Goal: Task Accomplishment & Management: Complete application form

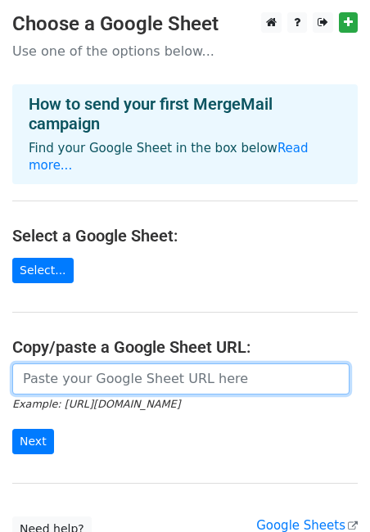
click at [135, 364] on input "url" at bounding box center [180, 379] width 337 height 31
paste input "https://docs.google.com/spreadsheets/d/1tqUV0GsJ621yJ7Lys9b7GZFiZQlmOHhh/edit?p…"
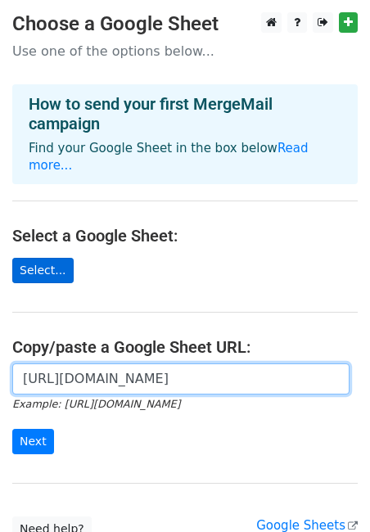
type input "https://docs.google.com/spreadsheets/d/1tqUV0GsJ621yJ7Lys9b7GZFiZQlmOHhh/edit?p…"
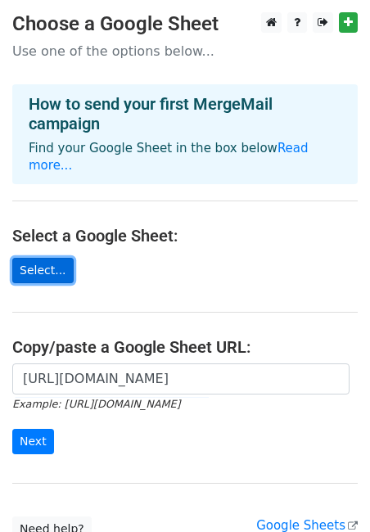
scroll to position [0, 0]
click at [57, 258] on link "Select..." at bounding box center [42, 270] width 61 height 25
click at [40, 258] on link "Select..." at bounding box center [42, 270] width 61 height 25
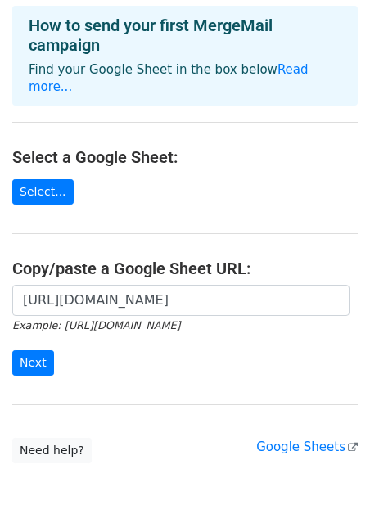
scroll to position [120, 0]
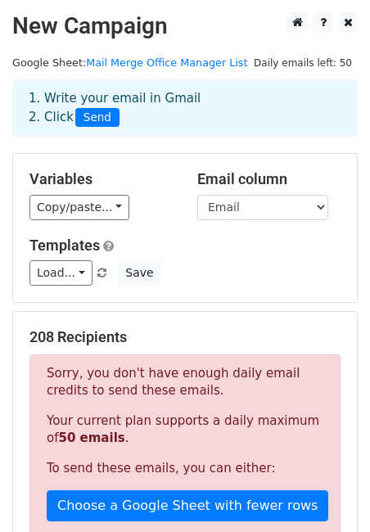
click at [129, 418] on p "Your current plan supports a daily maximum of 50 emails ." at bounding box center [185, 430] width 277 height 34
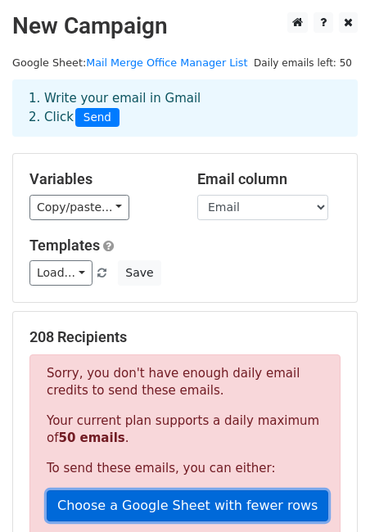
click at [126, 510] on link "Choose a Google Sheet with fewer rows" at bounding box center [188, 506] width 282 height 31
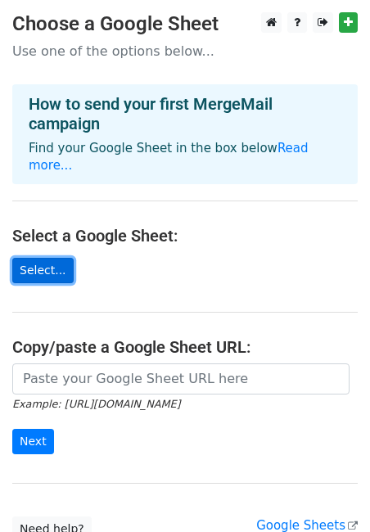
click at [52, 258] on link "Select..." at bounding box center [42, 270] width 61 height 25
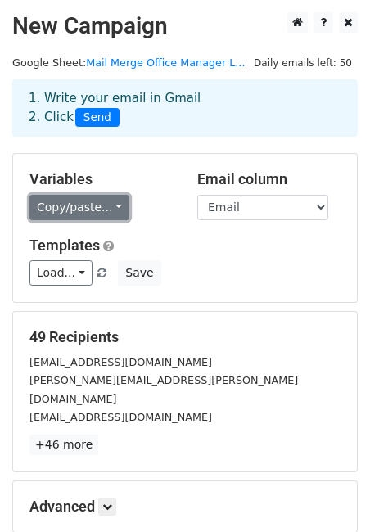
click at [82, 210] on link "Copy/paste..." at bounding box center [79, 207] width 100 height 25
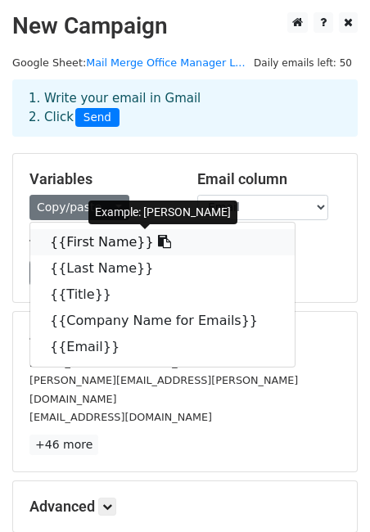
click at [95, 242] on link "{{First Name}}" at bounding box center [162, 242] width 265 height 26
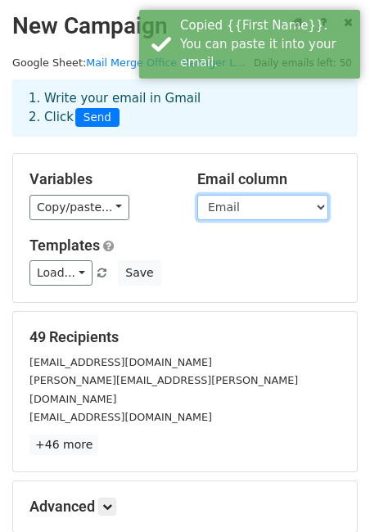
click at [242, 209] on select "First Name Last Name Title Company Name for Emails Email" at bounding box center [262, 207] width 131 height 25
click at [197, 195] on select "First Name Last Name Title Company Name for Emails Email" at bounding box center [262, 207] width 131 height 25
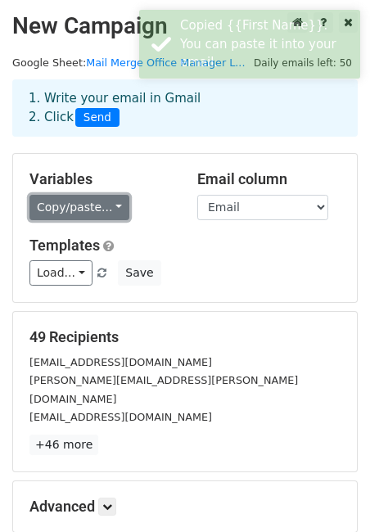
click at [88, 206] on link "Copy/paste..." at bounding box center [79, 207] width 100 height 25
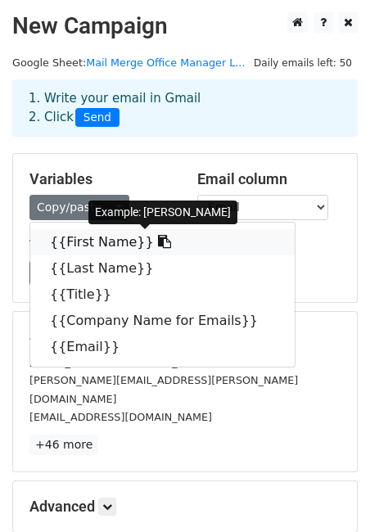
click at [91, 244] on link "{{First Name}}" at bounding box center [162, 242] width 265 height 26
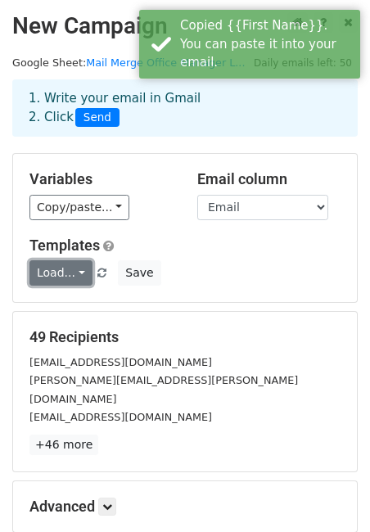
click at [75, 268] on link "Load..." at bounding box center [60, 272] width 63 height 25
click at [228, 265] on div "Load... No templates saved Save" at bounding box center [185, 272] width 336 height 25
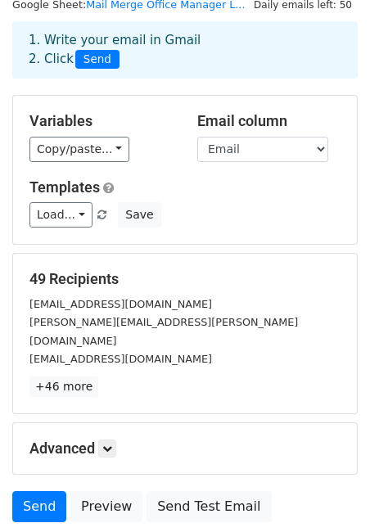
scroll to position [50, 0]
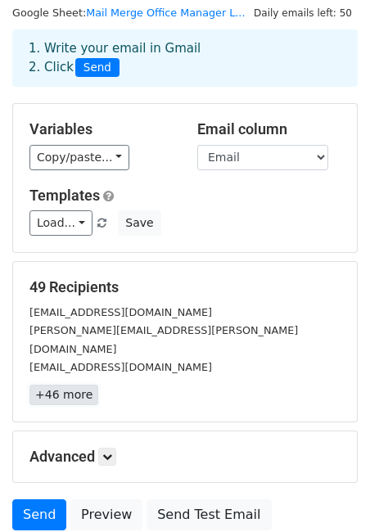
click at [78, 385] on link "+46 more" at bounding box center [63, 395] width 69 height 20
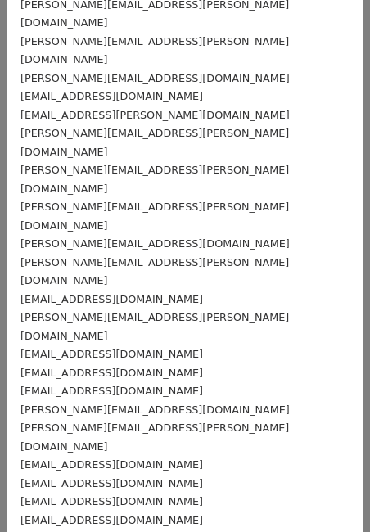
scroll to position [0, 0]
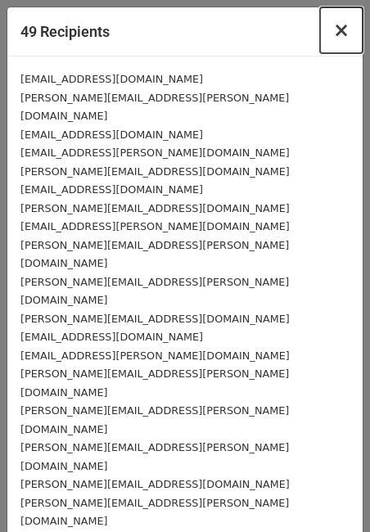
click at [341, 34] on span "×" at bounding box center [341, 30] width 16 height 23
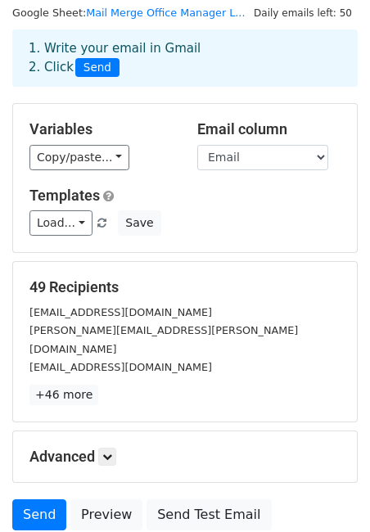
click at [161, 322] on div "nora.fahle@british-business-bank.co.uk" at bounding box center [185, 339] width 336 height 37
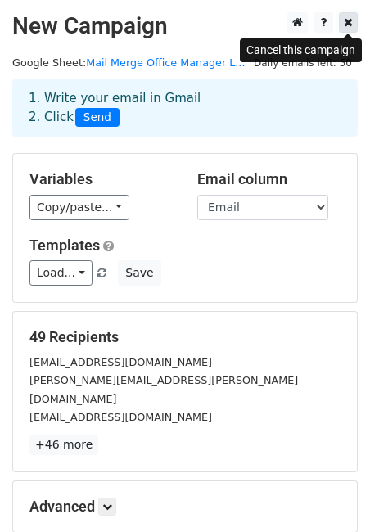
click at [346, 29] on link at bounding box center [348, 22] width 19 height 20
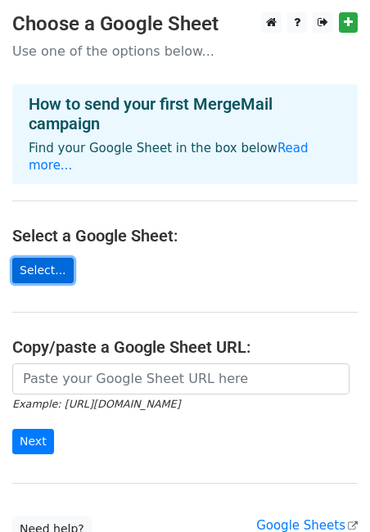
click at [41, 260] on link "Select..." at bounding box center [42, 270] width 61 height 25
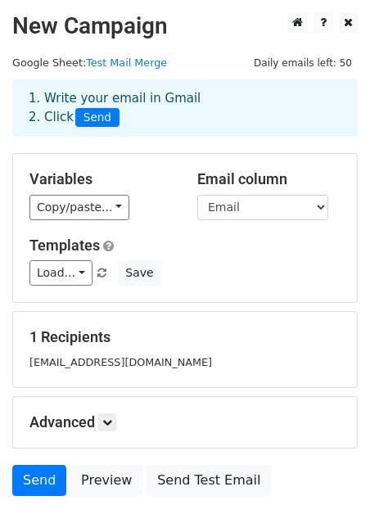
click at [129, 351] on div "1 Recipients larapearson@hotmail.com" at bounding box center [184, 349] width 311 height 43
click at [81, 336] on h5 "1 Recipients" at bounding box center [184, 337] width 311 height 18
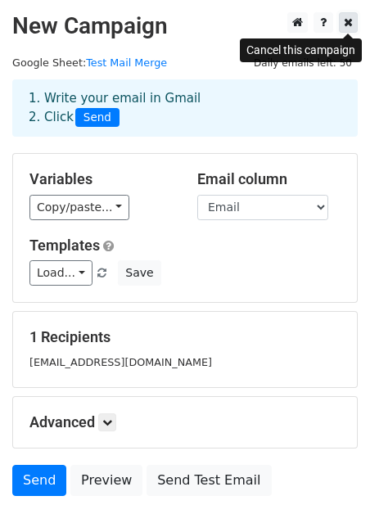
click at [345, 20] on icon at bounding box center [348, 21] width 9 height 11
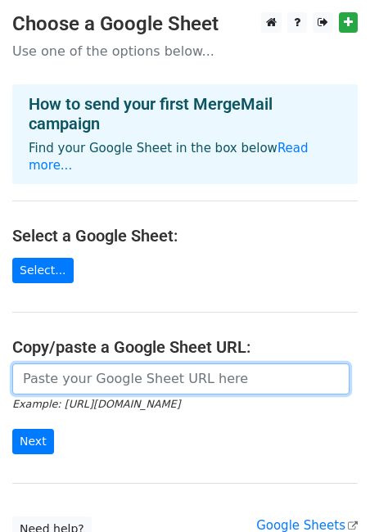
click at [50, 364] on input "url" at bounding box center [180, 379] width 337 height 31
paste input "[URL][DOMAIN_NAME]"
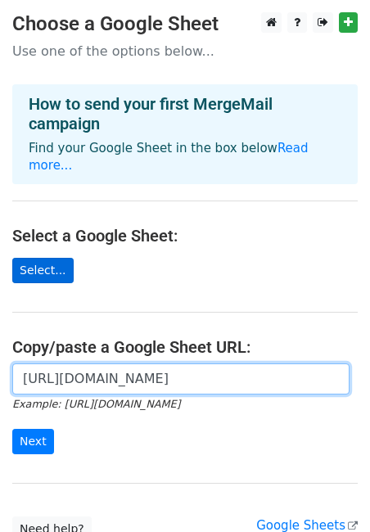
type input "[URL][DOMAIN_NAME]"
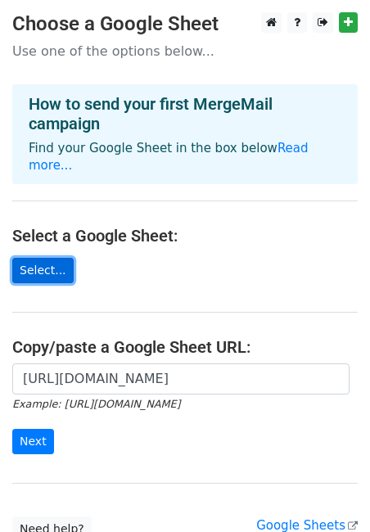
click at [66, 258] on link "Select..." at bounding box center [42, 270] width 61 height 25
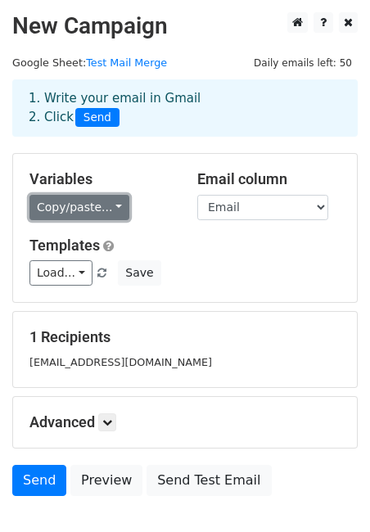
click at [107, 199] on link "Copy/paste..." at bounding box center [79, 207] width 100 height 25
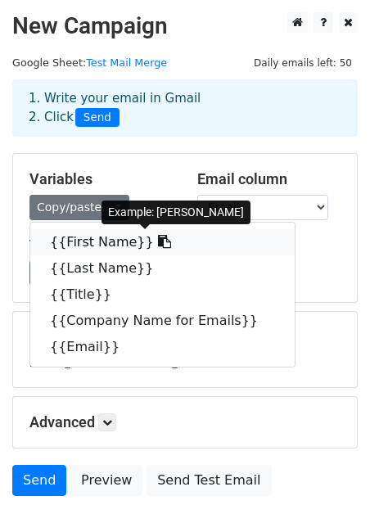
click at [111, 242] on link "{{First Name}}" at bounding box center [162, 242] width 265 height 26
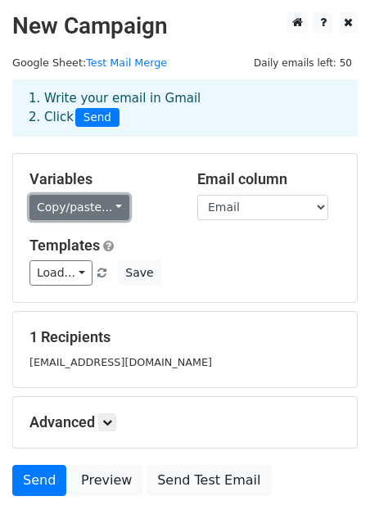
click at [109, 217] on link "Copy/paste..." at bounding box center [79, 207] width 100 height 25
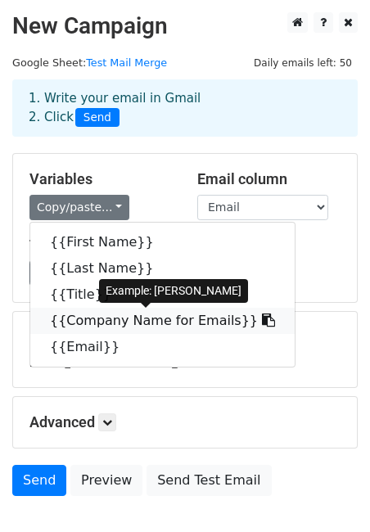
click at [155, 315] on link "{{Company Name for Emails}}" at bounding box center [162, 321] width 265 height 26
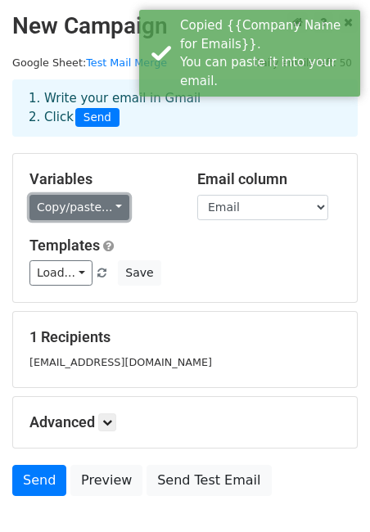
click at [70, 214] on link "Copy/paste..." at bounding box center [79, 207] width 100 height 25
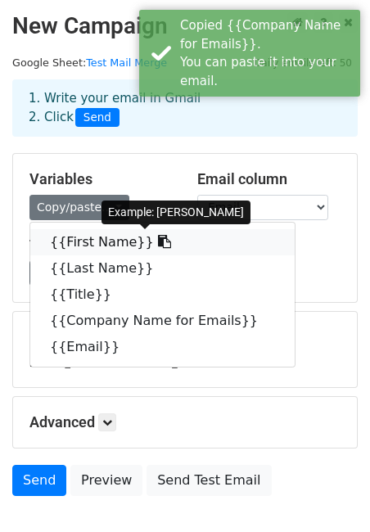
click at [119, 251] on link "{{First Name}}" at bounding box center [162, 242] width 265 height 26
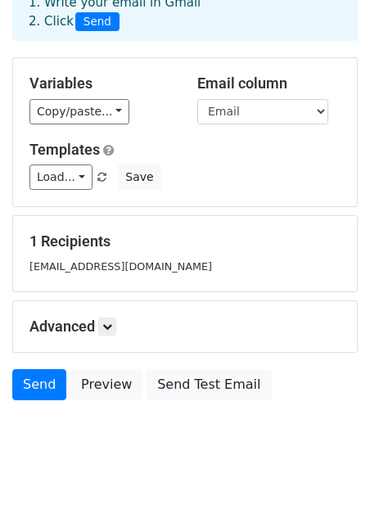
scroll to position [104, 0]
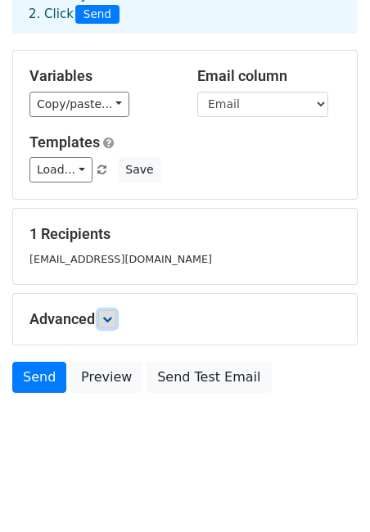
click at [115, 322] on link at bounding box center [107, 319] width 18 height 18
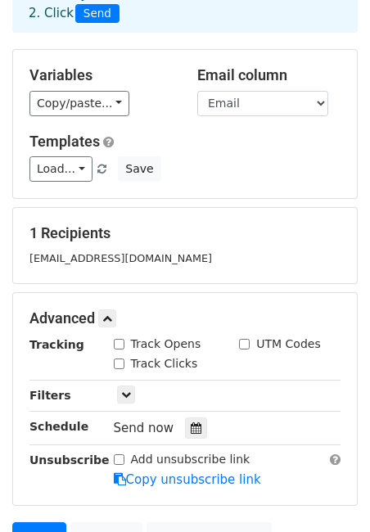
click at [118, 348] on input "Track Opens" at bounding box center [119, 344] width 11 height 11
checkbox input "true"
click at [116, 365] on input "Track Clicks" at bounding box center [119, 364] width 11 height 11
checkbox input "true"
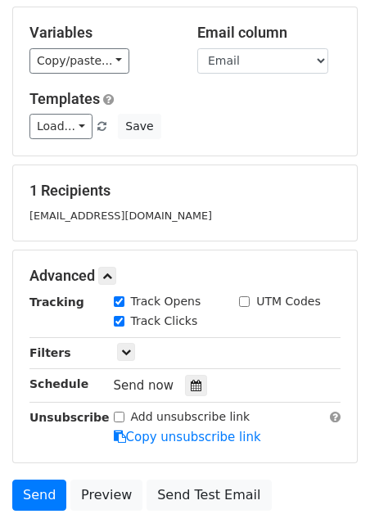
scroll to position [157, 0]
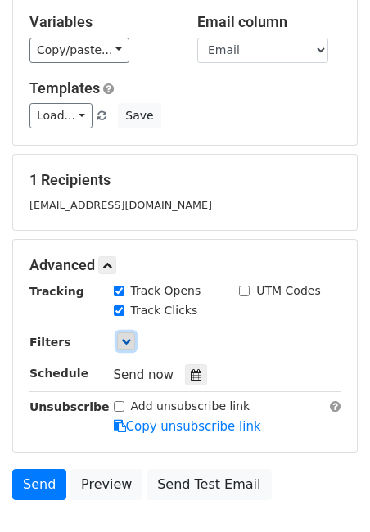
click at [133, 340] on link at bounding box center [126, 342] width 18 height 18
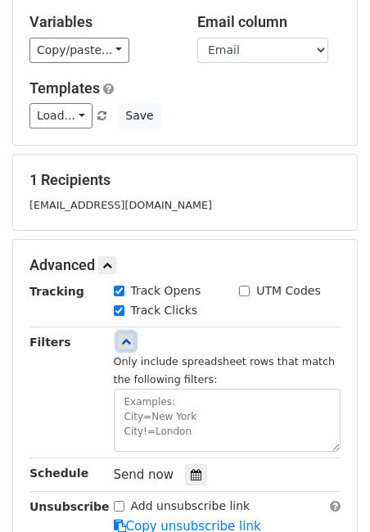
click at [133, 340] on link at bounding box center [126, 342] width 18 height 18
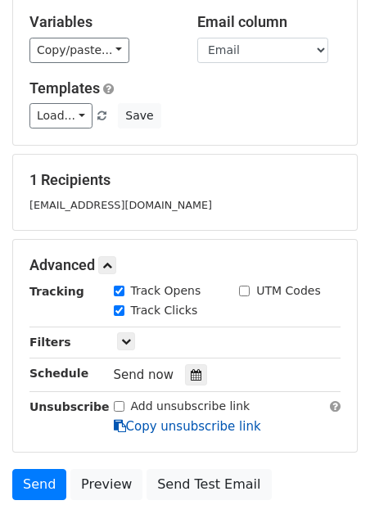
click at [140, 422] on link "Copy unsubscribe link" at bounding box center [187, 426] width 147 height 15
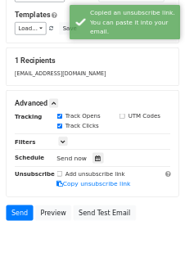
scroll to position [220, 0]
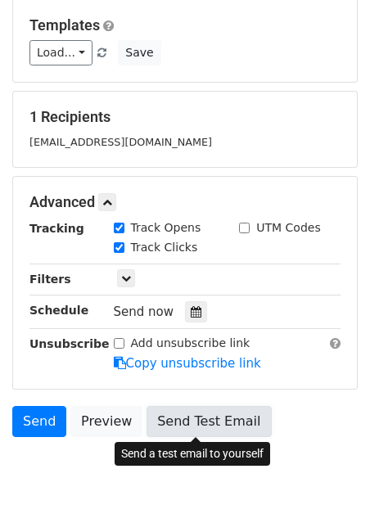
click at [182, 418] on link "Send Test Email" at bounding box center [209, 421] width 124 height 31
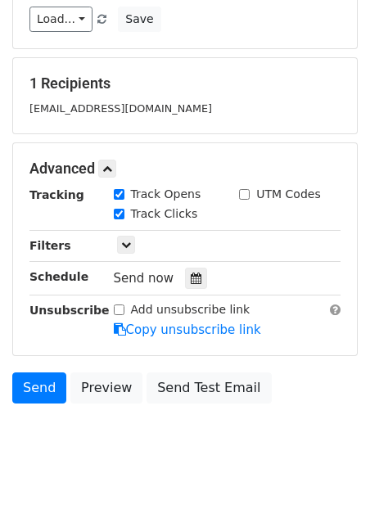
scroll to position [256, 0]
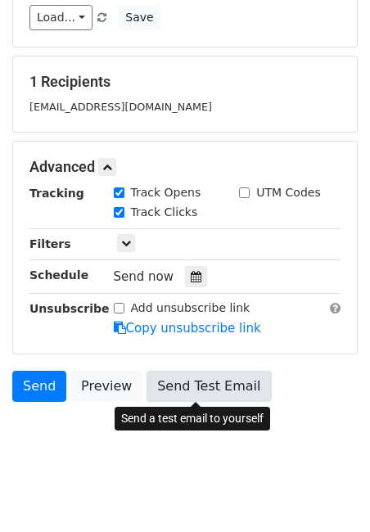
click at [192, 390] on link "Send Test Email" at bounding box center [209, 386] width 124 height 31
click at [234, 396] on link "Send Test Email" at bounding box center [209, 386] width 124 height 31
click at [220, 384] on link "Send Test Email" at bounding box center [209, 386] width 124 height 31
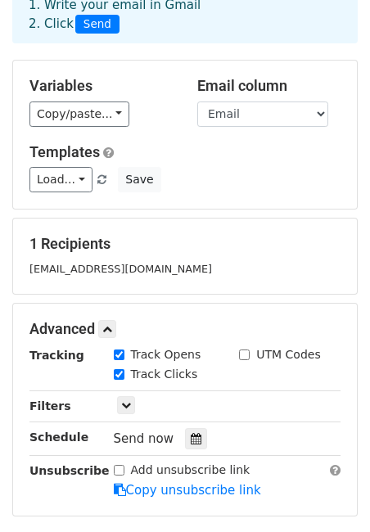
scroll to position [85, 0]
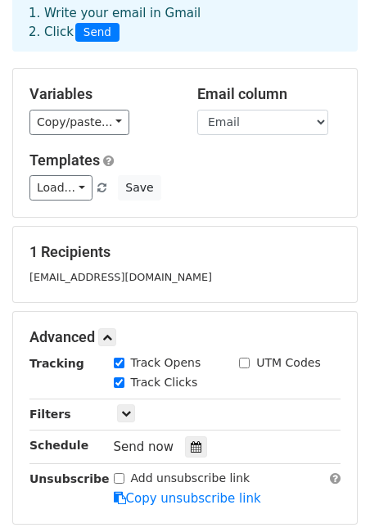
click at [94, 257] on h5 "1 Recipients" at bounding box center [184, 252] width 311 height 18
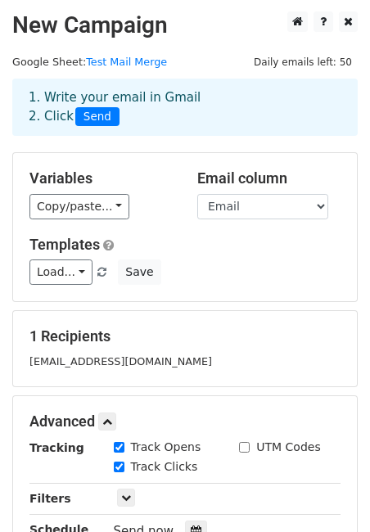
scroll to position [0, 0]
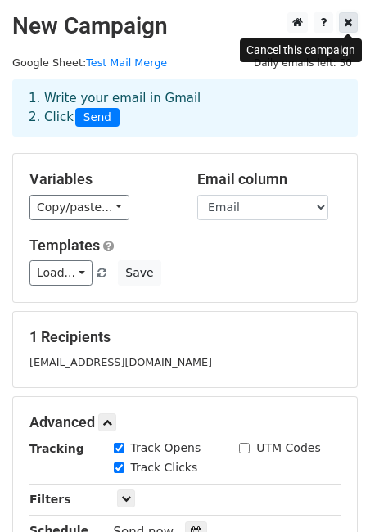
click at [347, 20] on icon at bounding box center [348, 21] width 9 height 11
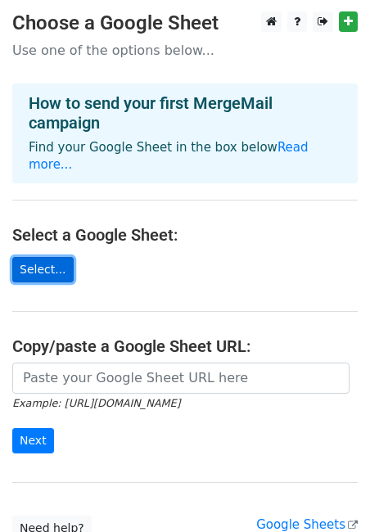
click at [48, 259] on link "Select..." at bounding box center [42, 269] width 61 height 25
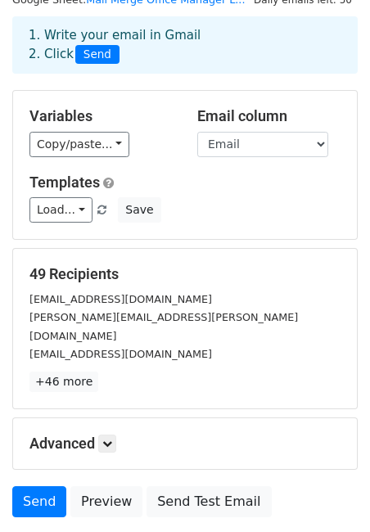
scroll to position [68, 0]
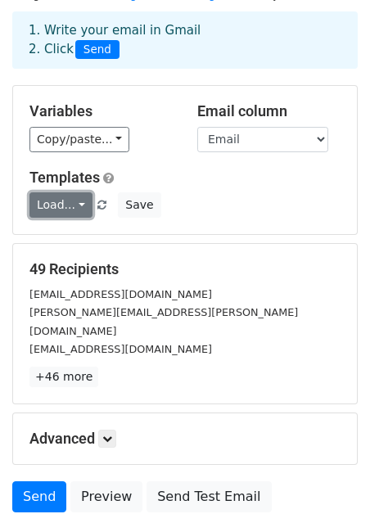
click at [61, 202] on link "Load..." at bounding box center [60, 204] width 63 height 25
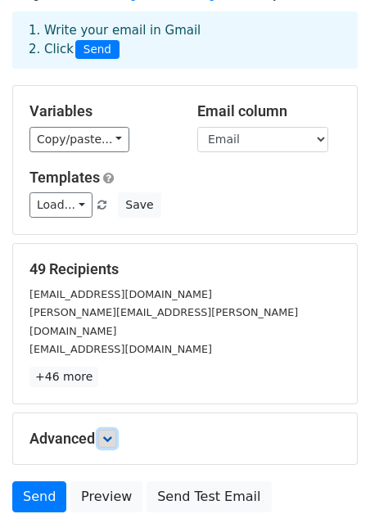
click at [109, 434] on icon at bounding box center [107, 439] width 10 height 10
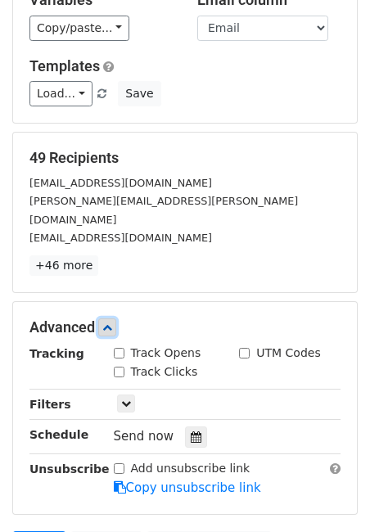
scroll to position [183, 0]
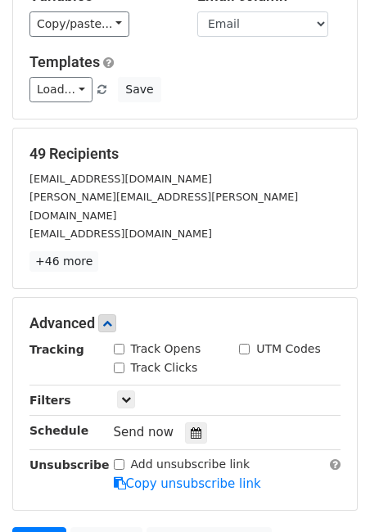
click at [120, 344] on input "Track Opens" at bounding box center [119, 349] width 11 height 11
checkbox input "true"
click at [244, 344] on input "UTM Codes" at bounding box center [244, 349] width 11 height 11
checkbox input "true"
click at [118, 363] on input "Track Clicks" at bounding box center [119, 368] width 11 height 11
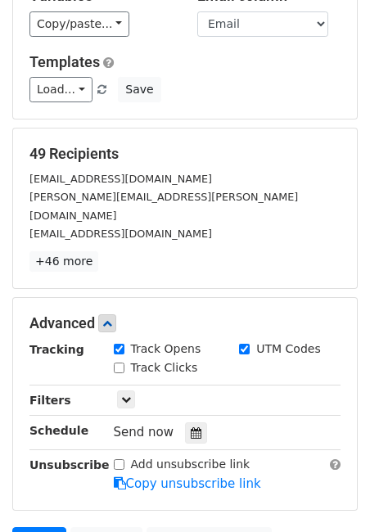
checkbox input "true"
click at [191, 428] on icon at bounding box center [196, 433] width 11 height 11
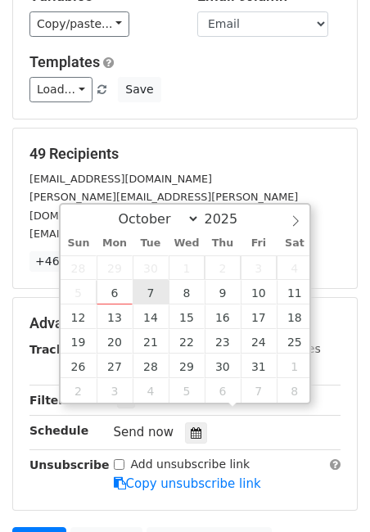
type input "2025-10-07 12:00"
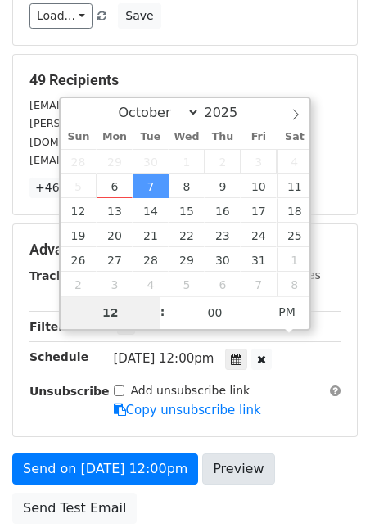
scroll to position [262, 0]
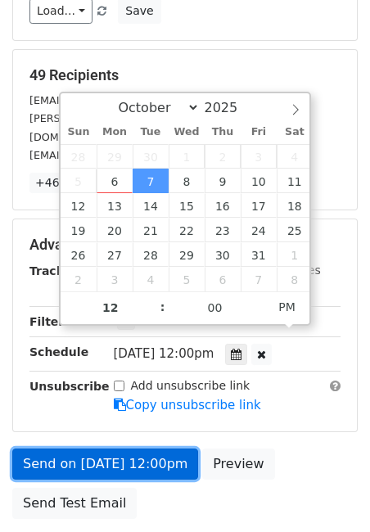
click at [149, 449] on link "Send on Oct 7 at 12:00pm" at bounding box center [105, 464] width 186 height 31
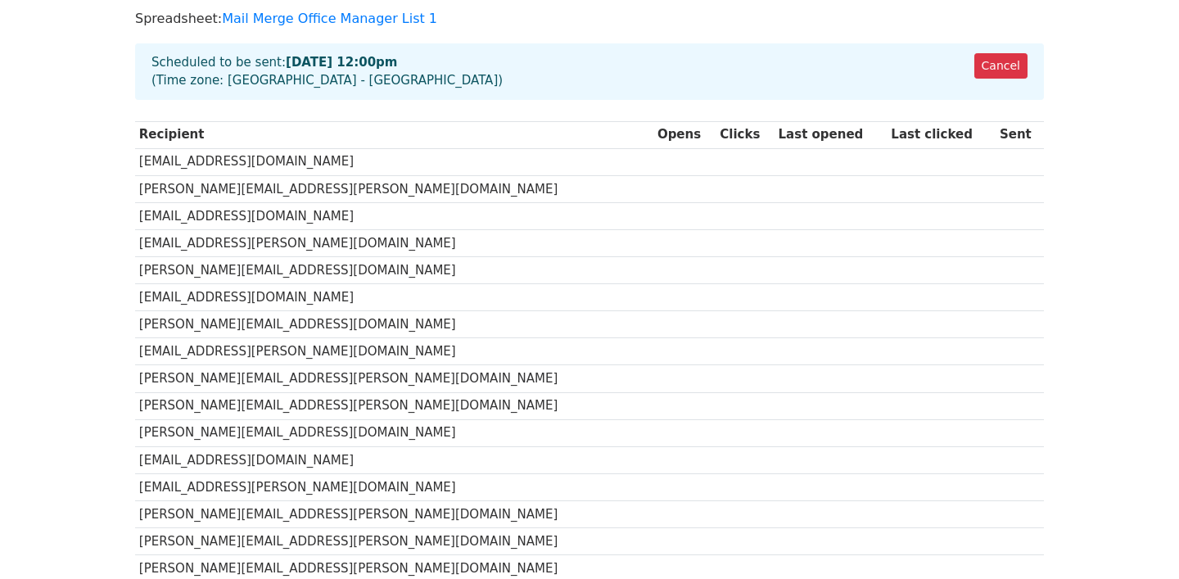
scroll to position [113, 0]
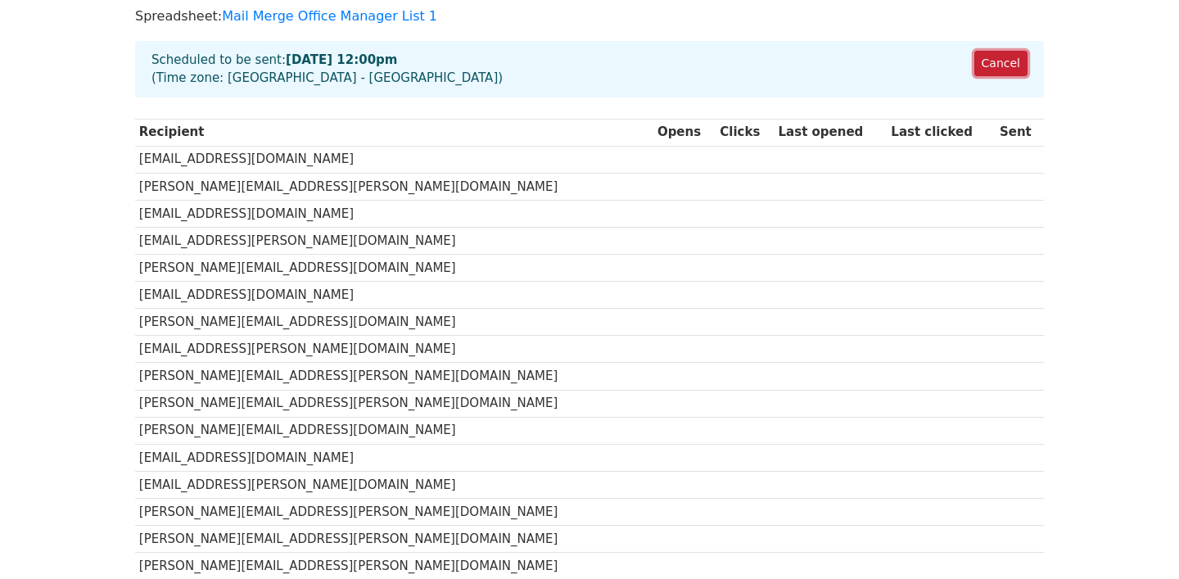
click at [1002, 66] on link "Cancel" at bounding box center [1001, 63] width 53 height 25
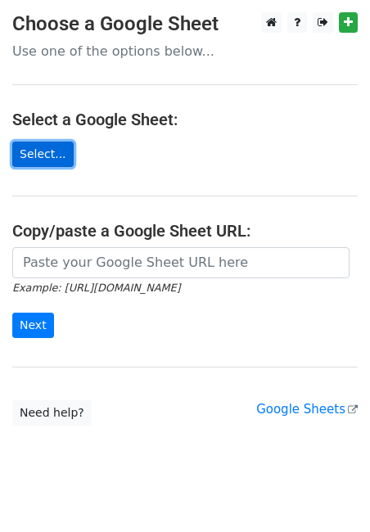
click at [49, 152] on link "Select..." at bounding box center [42, 154] width 61 height 25
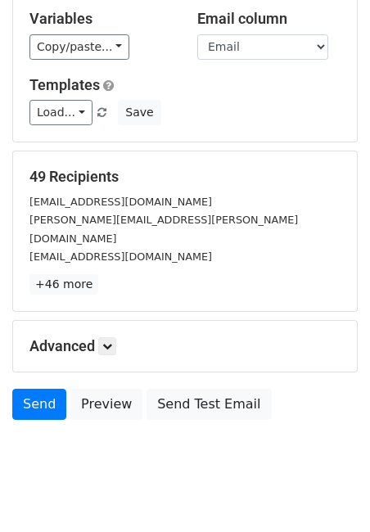
scroll to position [170, 0]
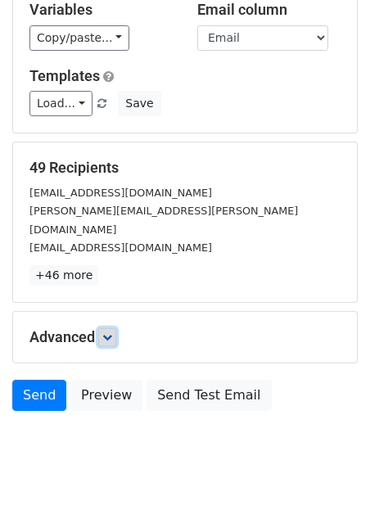
click at [104, 328] on link at bounding box center [107, 337] width 18 height 18
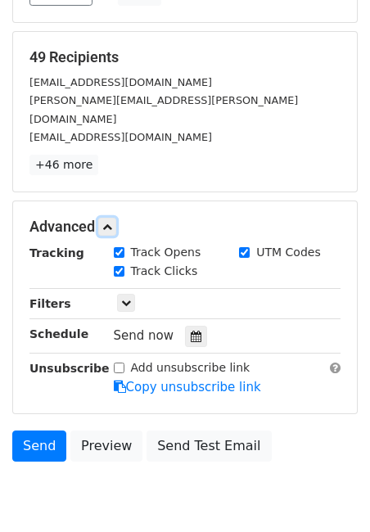
scroll to position [284, 0]
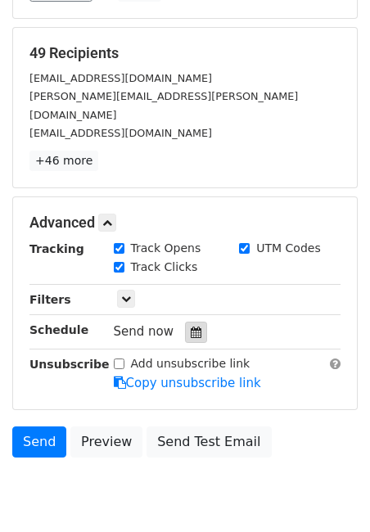
click at [197, 322] on div at bounding box center [196, 332] width 22 height 21
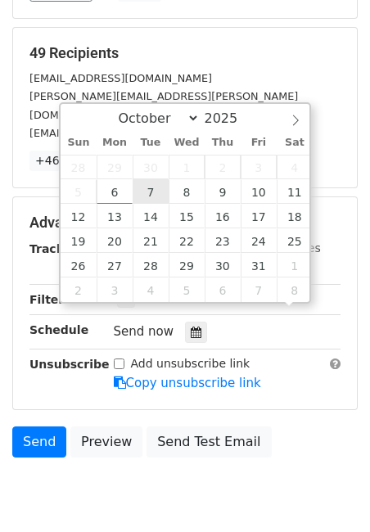
scroll to position [1, 0]
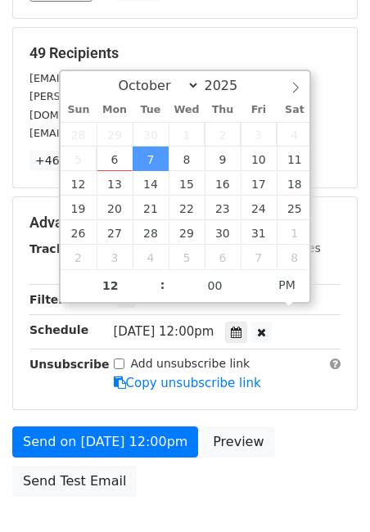
click at [186, 324] on span "Tue, Oct 7, 12:00pm" at bounding box center [164, 331] width 101 height 15
click at [130, 287] on input "12" at bounding box center [111, 285] width 100 height 33
type input "2025-10-07 13:00"
type input "01"
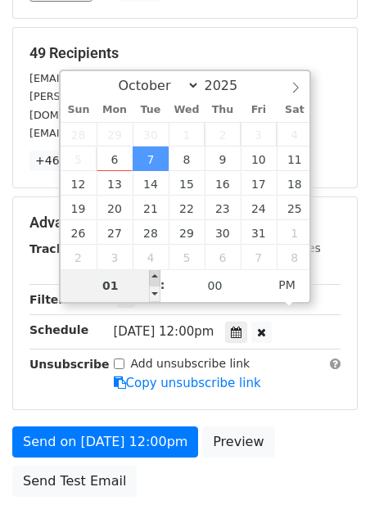
click at [155, 277] on span at bounding box center [154, 277] width 11 height 16
type input "2025-10-07 14:00"
type input "02"
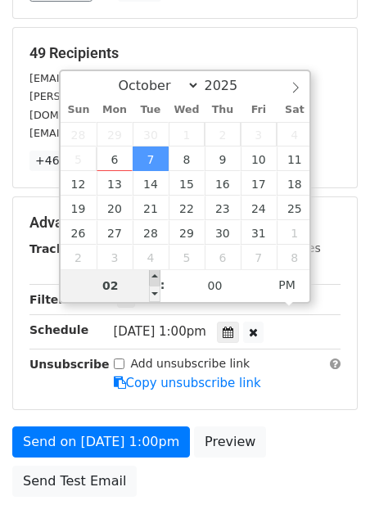
click at [155, 277] on span at bounding box center [154, 277] width 11 height 16
type input "2025-10-07 13:00"
type input "01"
click at [156, 289] on span at bounding box center [154, 294] width 11 height 16
type input "2025-10-07 12:00"
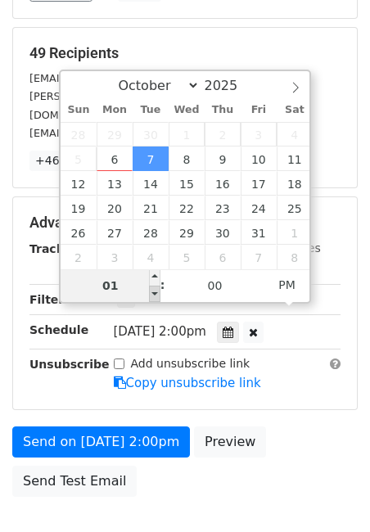
type input "12"
click at [156, 289] on span at bounding box center [154, 294] width 11 height 16
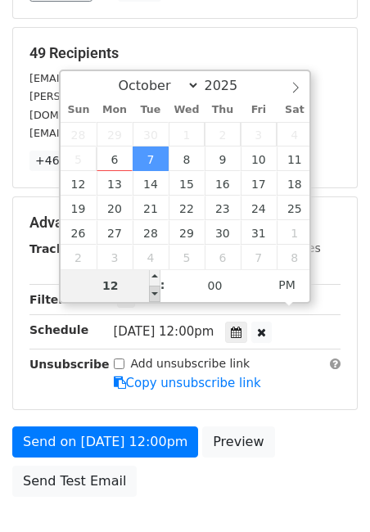
type input "2025-10-07 11:00"
type input "11"
click at [156, 289] on span at bounding box center [154, 294] width 11 height 16
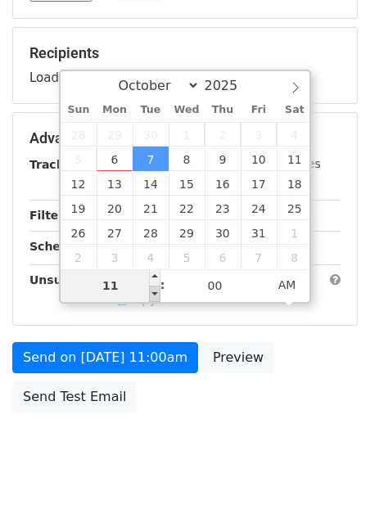
type input "2025-10-07 10:00"
type input "10"
click at [156, 289] on span at bounding box center [154, 294] width 11 height 16
type input "2025-10-07 09:00"
type input "09"
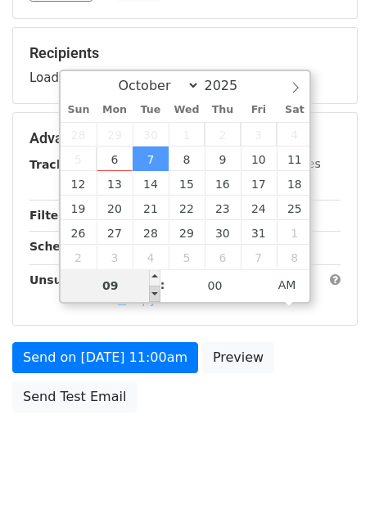
click at [156, 289] on span at bounding box center [154, 294] width 11 height 16
type input "2025-10-07 08:00"
type input "08"
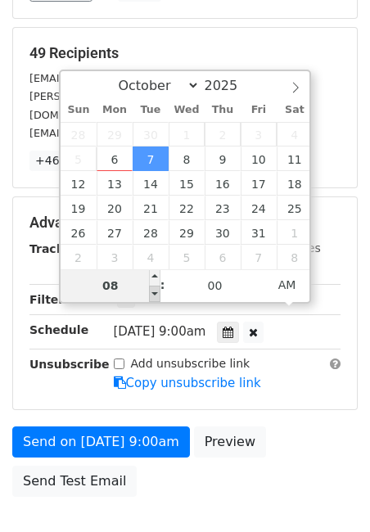
click at [156, 289] on span at bounding box center [154, 294] width 11 height 16
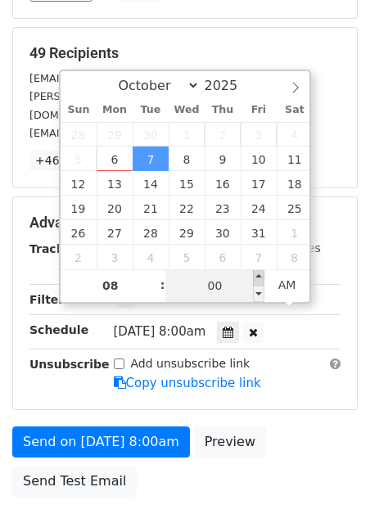
type input "2025-10-07 08:05"
type input "05"
click at [262, 278] on span at bounding box center [258, 277] width 11 height 16
type input "2025-10-07 08:10"
type input "10"
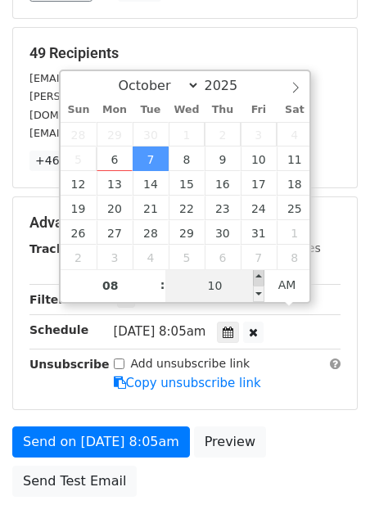
click at [262, 278] on span at bounding box center [258, 277] width 11 height 16
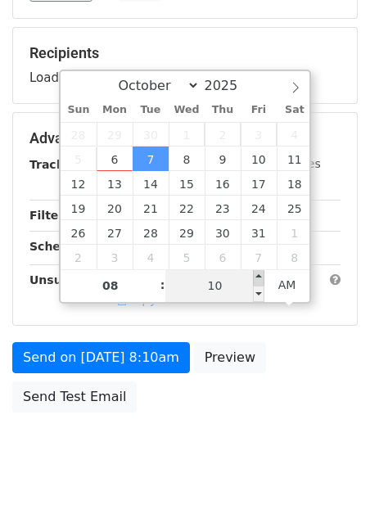
type input "2025-10-07 08:15"
type input "15"
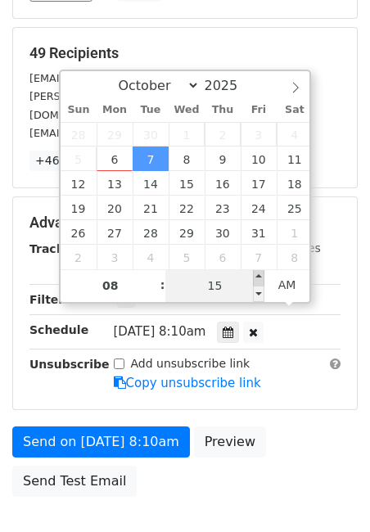
click at [262, 278] on span at bounding box center [258, 277] width 11 height 16
type input "2025-10-07 08:20"
type input "20"
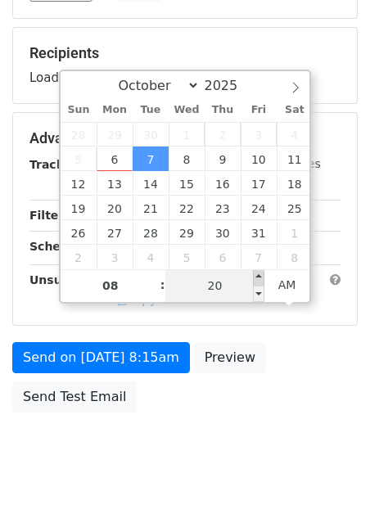
click at [262, 278] on span at bounding box center [258, 277] width 11 height 16
type input "2025-10-07 08:25"
type input "25"
click at [262, 278] on span at bounding box center [258, 277] width 11 height 16
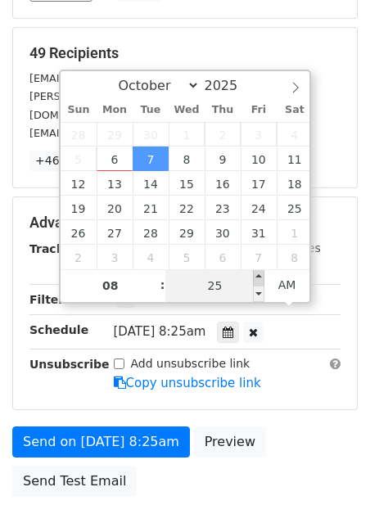
type input "2025-10-07 08:30"
type input "30"
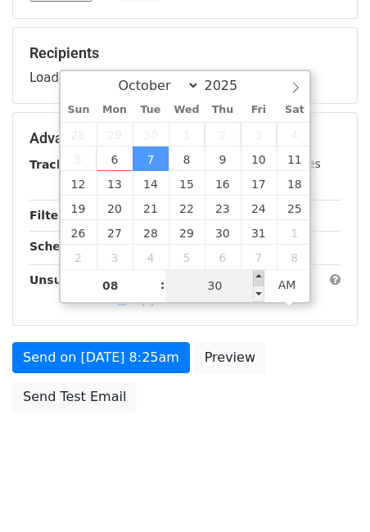
click at [262, 278] on span at bounding box center [258, 277] width 11 height 16
type input "2025-10-07 08:35"
type input "35"
click at [262, 278] on span at bounding box center [258, 277] width 11 height 16
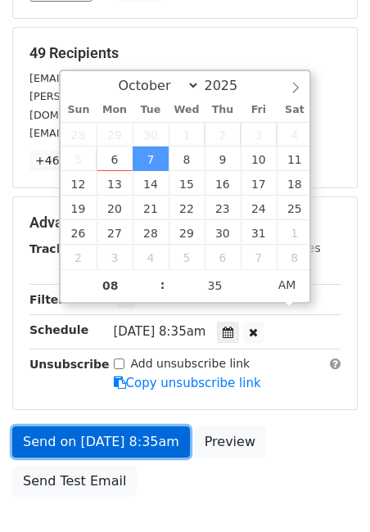
click at [145, 427] on link "Send on Oct 7 at 8:35am" at bounding box center [101, 442] width 178 height 31
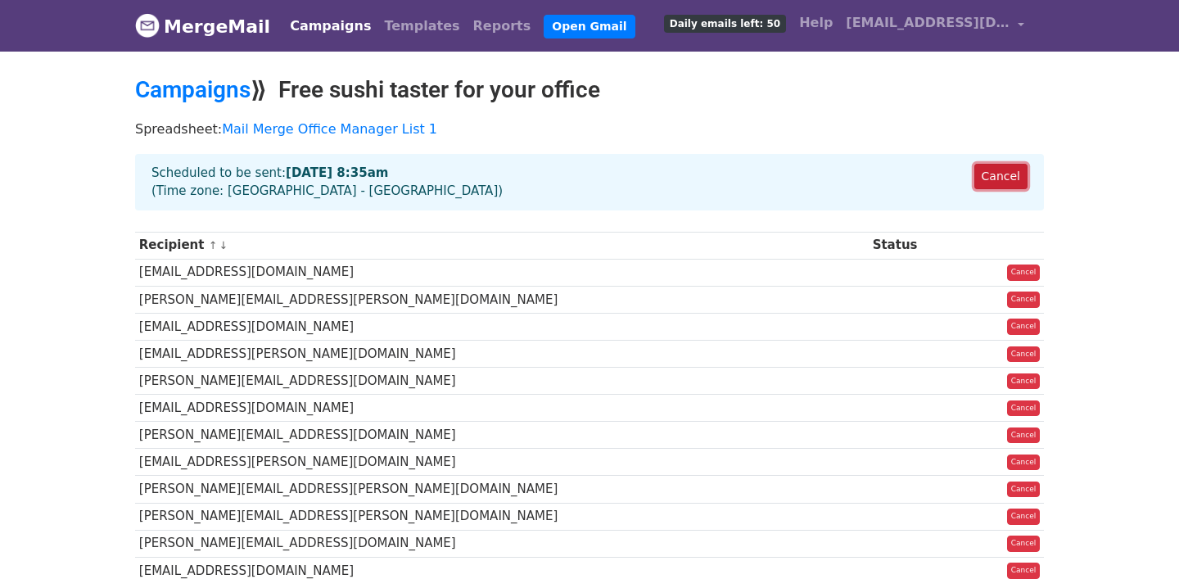
click at [1017, 180] on link "Cancel" at bounding box center [1001, 176] width 53 height 25
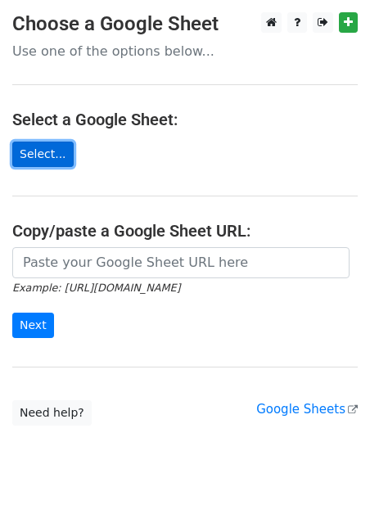
click at [66, 158] on link "Select..." at bounding box center [42, 154] width 61 height 25
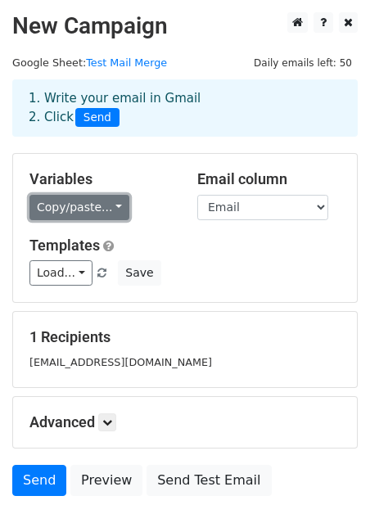
click at [56, 218] on link "Copy/paste..." at bounding box center [79, 207] width 100 height 25
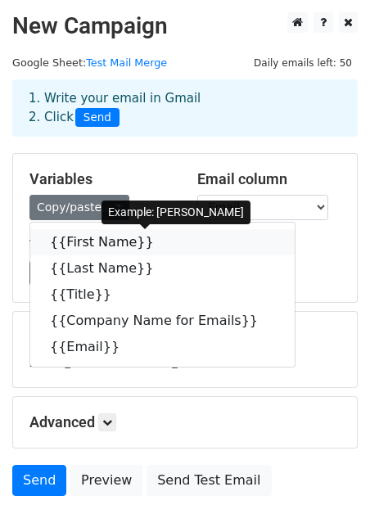
drag, startPoint x: 78, startPoint y: 240, endPoint x: 25, endPoint y: 244, distance: 53.4
click at [78, 240] on link "{{First Name}}" at bounding box center [162, 242] width 265 height 26
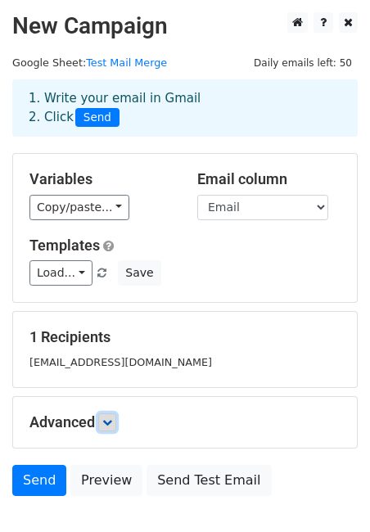
click at [108, 427] on icon at bounding box center [107, 423] width 10 height 10
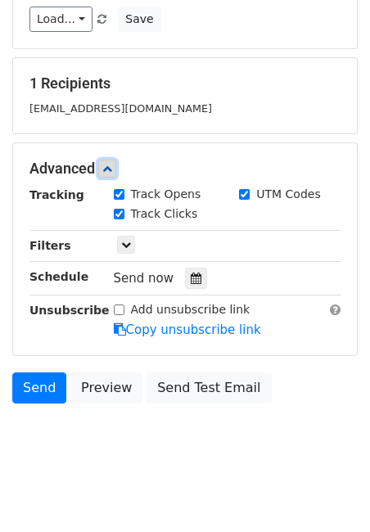
scroll to position [265, 0]
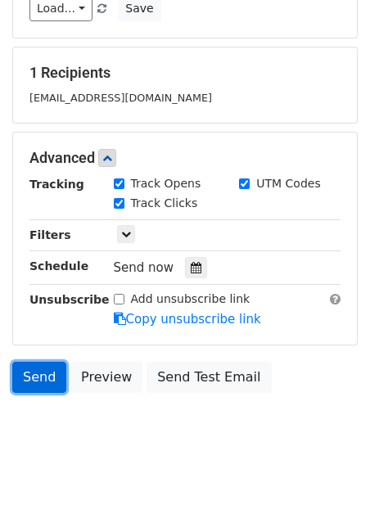
click at [49, 382] on link "Send" at bounding box center [39, 377] width 54 height 31
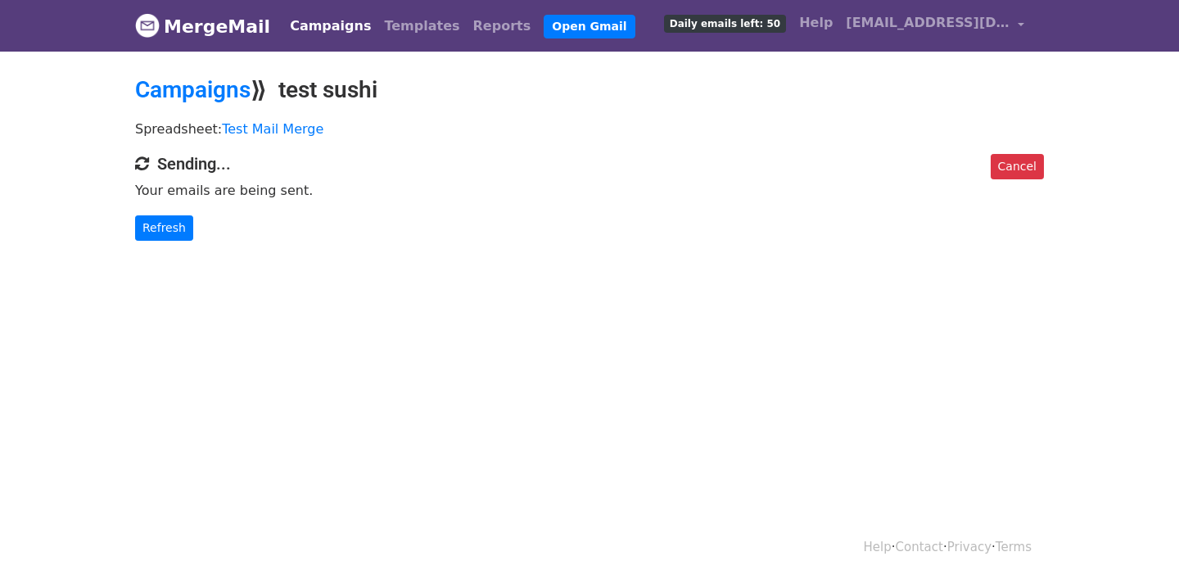
scroll to position [2, 0]
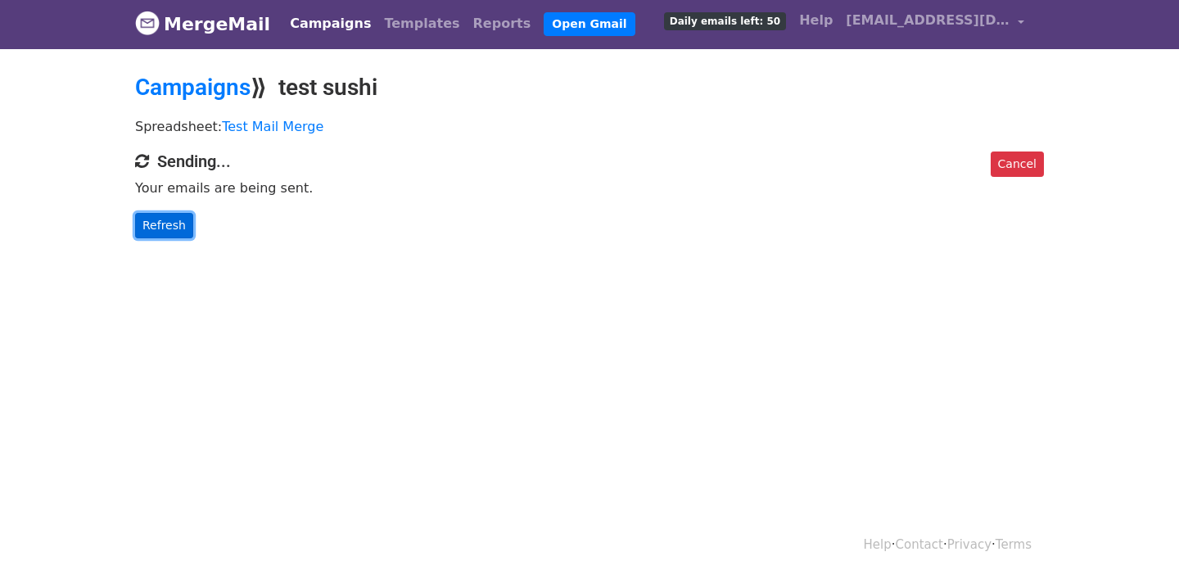
click at [173, 228] on link "Refresh" at bounding box center [164, 225] width 58 height 25
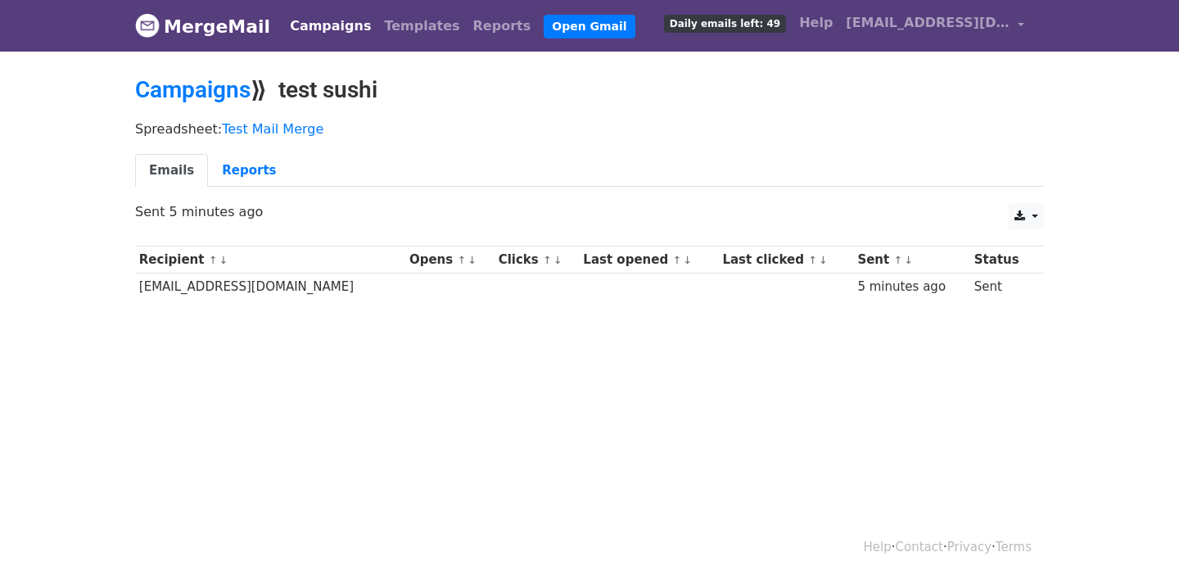
scroll to position [2, 0]
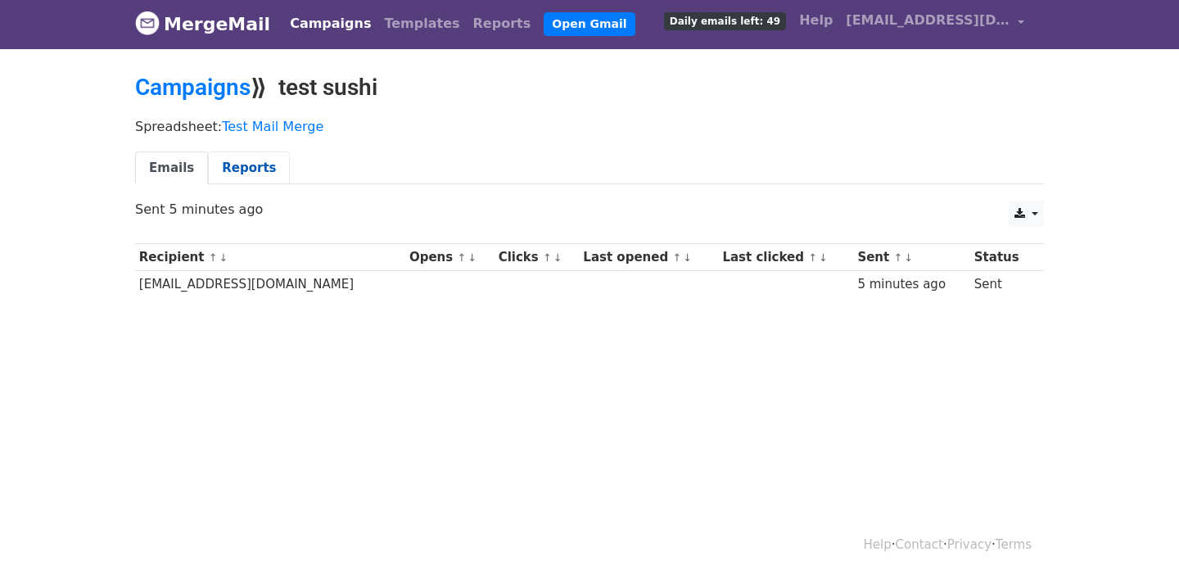
click at [226, 162] on link "Reports" at bounding box center [249, 169] width 82 height 34
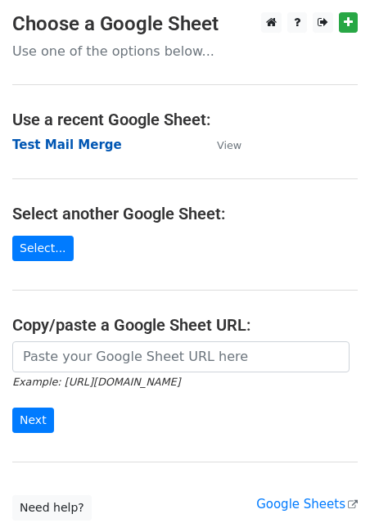
click at [67, 147] on strong "Test Mail Merge" at bounding box center [67, 145] width 110 height 15
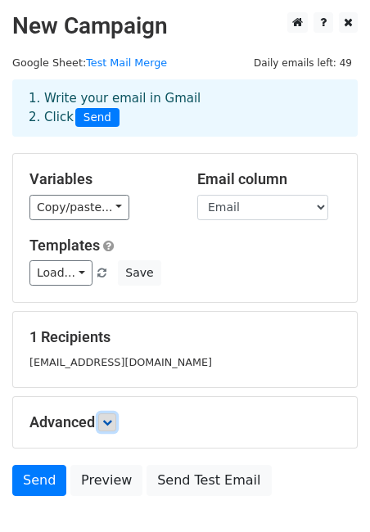
click at [116, 423] on link at bounding box center [107, 423] width 18 height 18
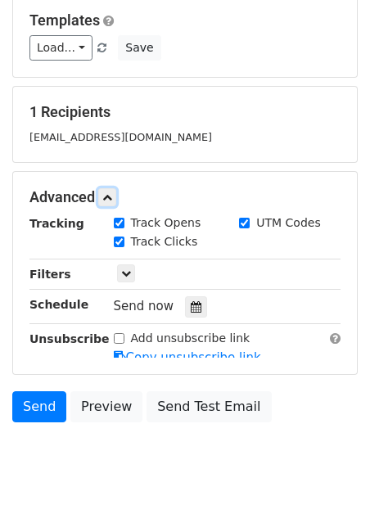
scroll to position [265, 0]
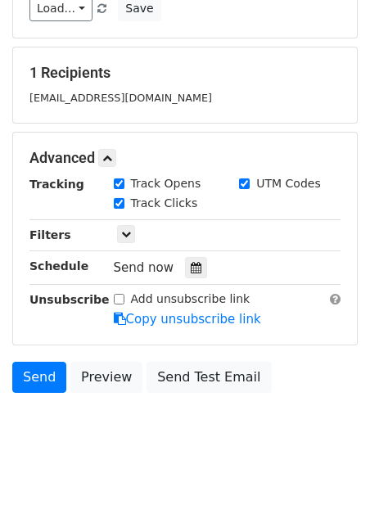
click at [118, 301] on input "Add unsubscribe link" at bounding box center [119, 299] width 11 height 11
checkbox input "true"
click at [189, 319] on link "Copy unsubscribe link" at bounding box center [187, 319] width 147 height 15
click at [114, 442] on body "New Campaign Daily emails left: 49 Google Sheet: Test Mail Merge 1. Write your …" at bounding box center [185, 107] width 370 height 719
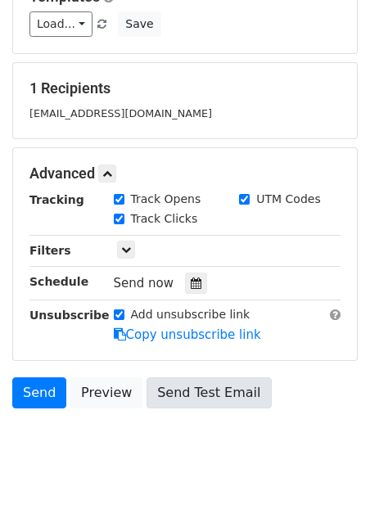
scroll to position [253, 0]
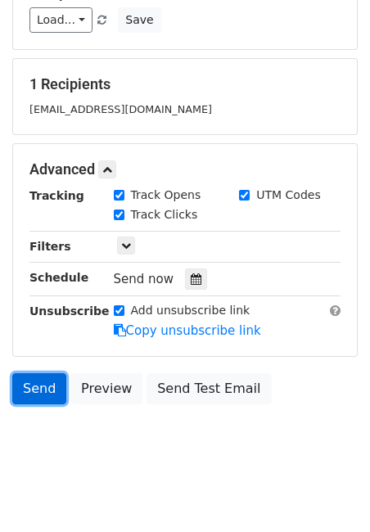
click at [36, 392] on link "Send" at bounding box center [39, 388] width 54 height 31
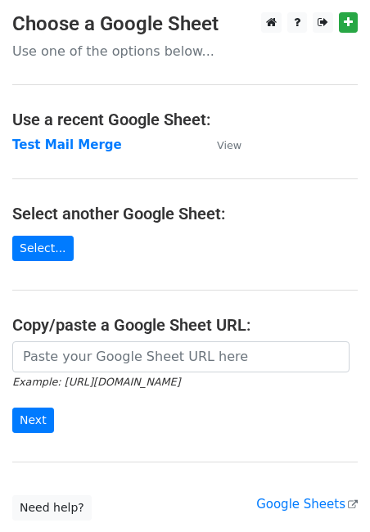
scroll to position [1, 0]
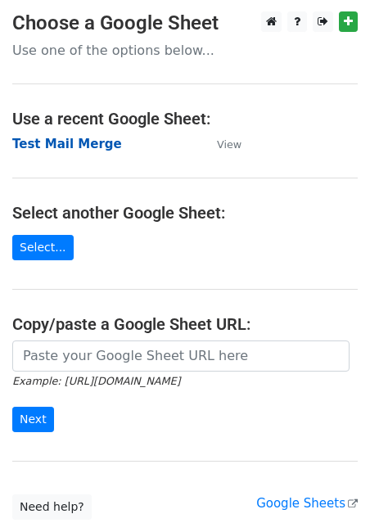
click at [66, 146] on strong "Test Mail Merge" at bounding box center [67, 144] width 110 height 15
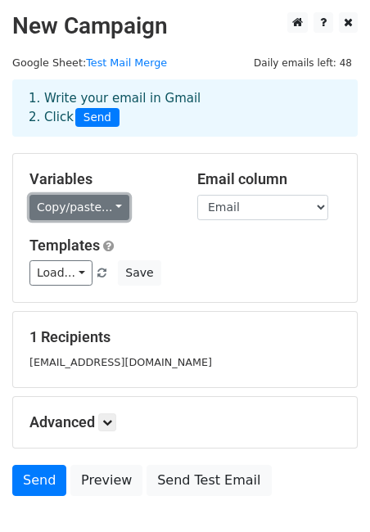
click at [92, 208] on link "Copy/paste..." at bounding box center [79, 207] width 100 height 25
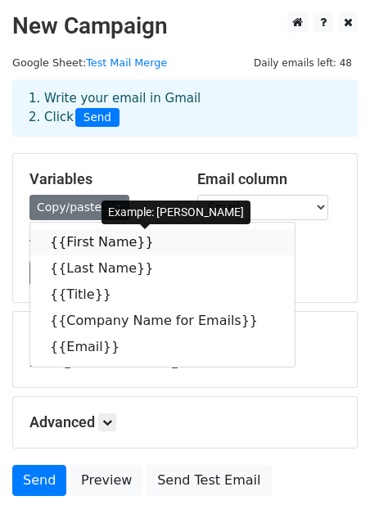
drag, startPoint x: 91, startPoint y: 250, endPoint x: 12, endPoint y: 241, distance: 79.1
click at [91, 249] on link "{{First Name}}" at bounding box center [162, 242] width 265 height 26
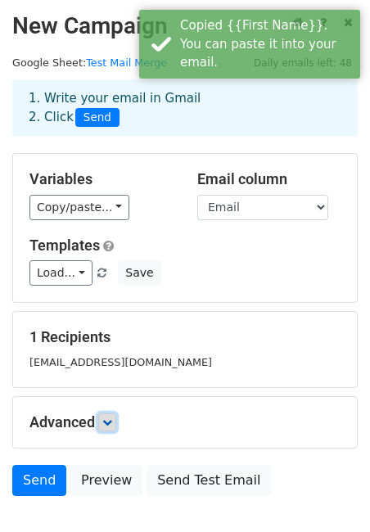
click at [106, 428] on link at bounding box center [107, 423] width 18 height 18
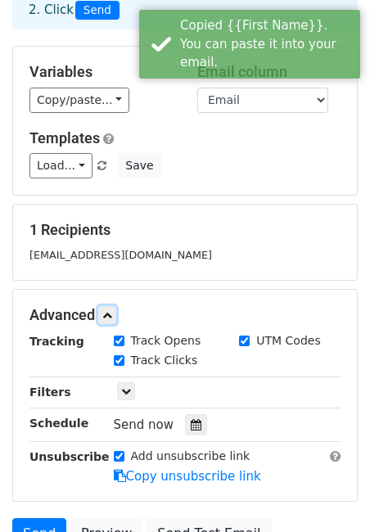
scroll to position [265, 0]
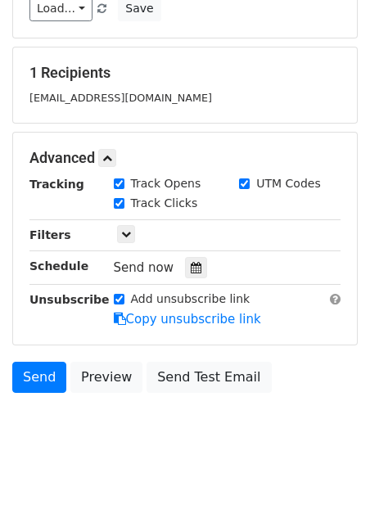
click at [119, 302] on input "Add unsubscribe link" at bounding box center [119, 299] width 11 height 11
checkbox input "false"
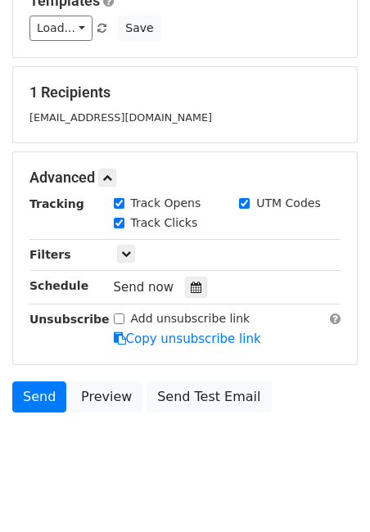
scroll to position [247, 0]
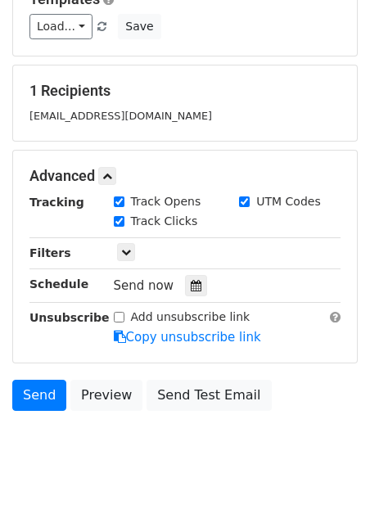
click at [72, 92] on h5 "1 Recipients" at bounding box center [184, 91] width 311 height 18
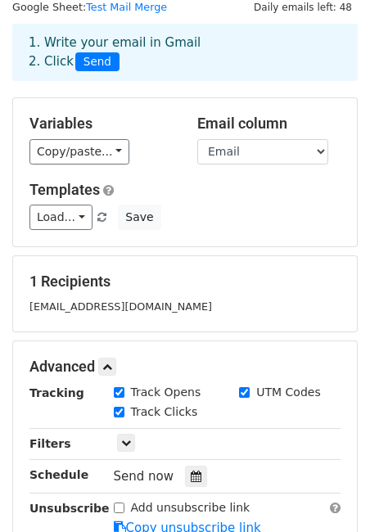
scroll to position [0, 0]
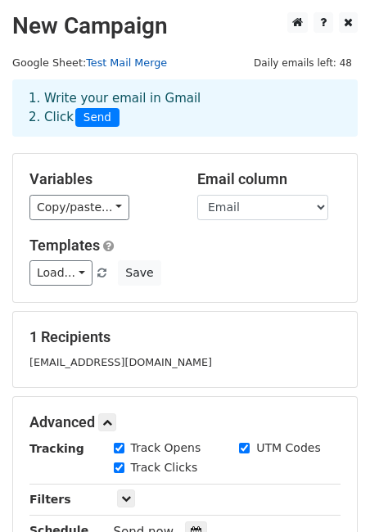
click at [146, 66] on link "Test Mail Merge" at bounding box center [126, 63] width 81 height 12
click at [113, 361] on small "larapearson@hotmail.com" at bounding box center [120, 362] width 183 height 12
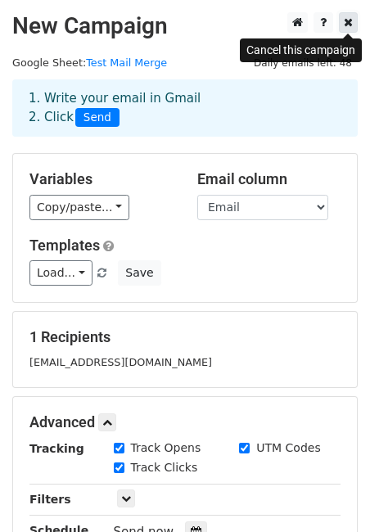
click at [342, 25] on link at bounding box center [348, 22] width 19 height 20
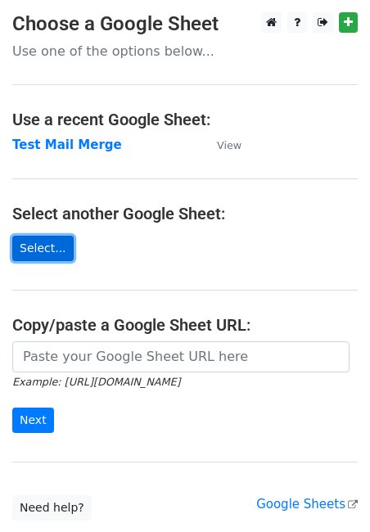
click at [41, 252] on link "Select..." at bounding box center [42, 248] width 61 height 25
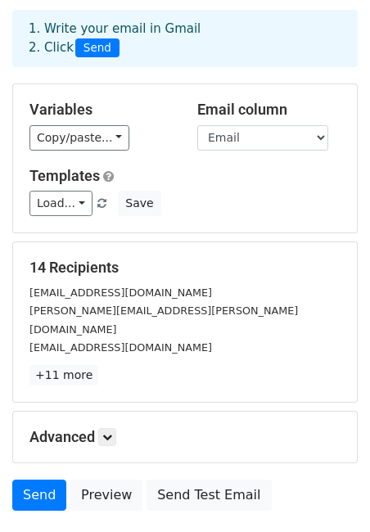
scroll to position [170, 0]
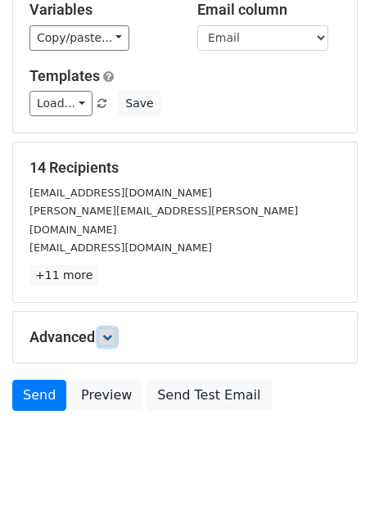
click at [107, 333] on icon at bounding box center [107, 338] width 10 height 10
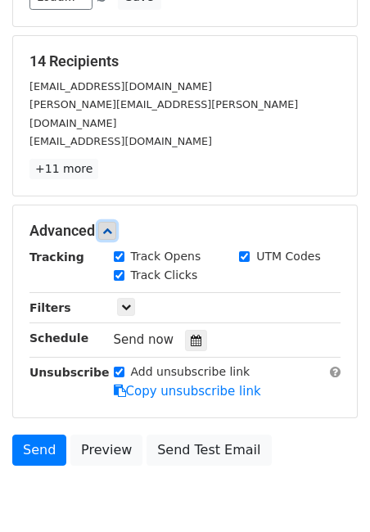
scroll to position [330, 0]
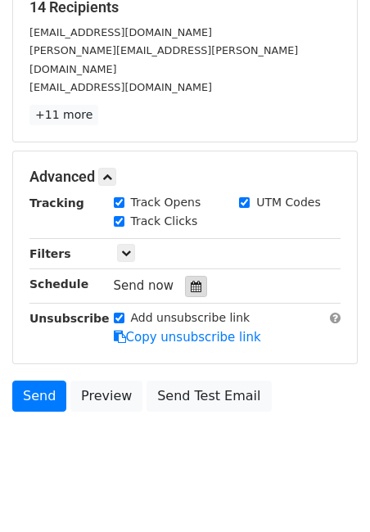
click at [191, 281] on icon at bounding box center [196, 286] width 11 height 11
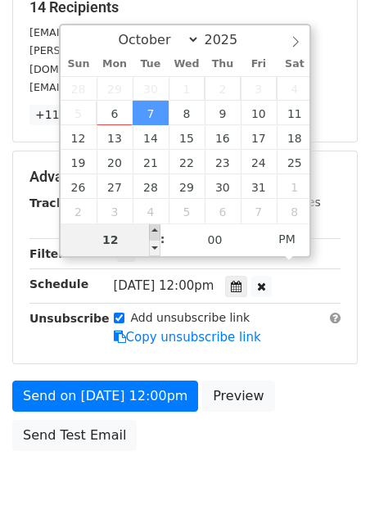
type input "2025-10-07 13:00"
type input "01"
click at [154, 229] on span at bounding box center [154, 232] width 11 height 16
type input "2025-10-07 14:00"
type input "02"
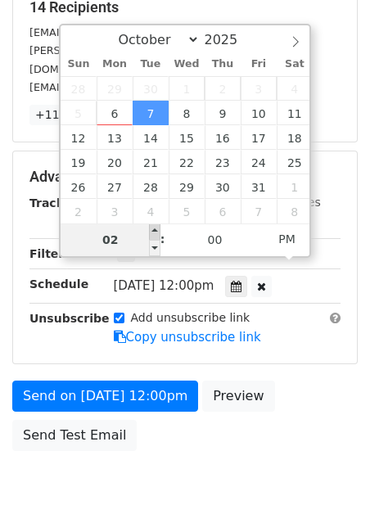
click at [154, 229] on span at bounding box center [154, 232] width 11 height 16
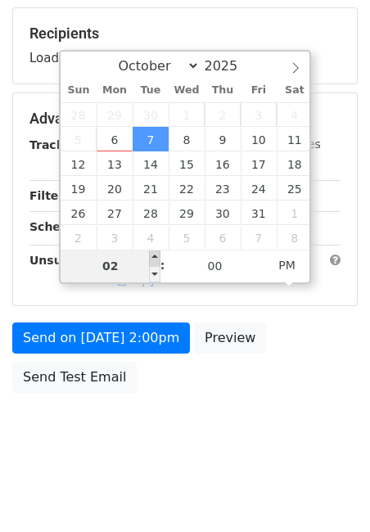
scroll to position [304, 0]
type input "2025-11-04 14:00"
select select "10"
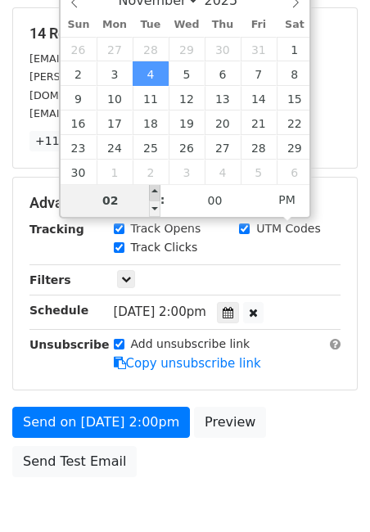
type input "2025-11-04 15:00"
type input "03"
click at [158, 192] on span at bounding box center [154, 192] width 11 height 16
type input "2025-11-04 16:00"
type input "04"
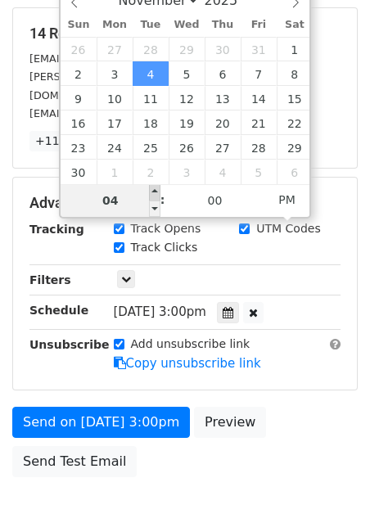
click at [158, 192] on span at bounding box center [154, 192] width 11 height 16
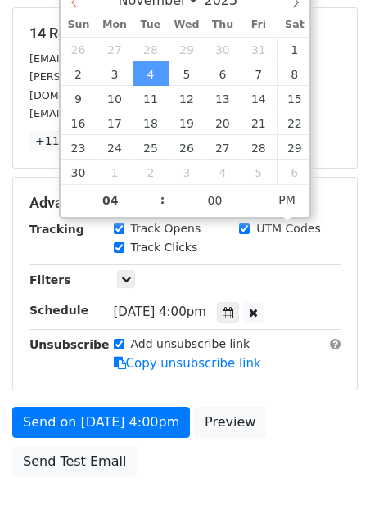
select select "9"
click at [75, 1] on div "October November December 2025" at bounding box center [185, 0] width 249 height 28
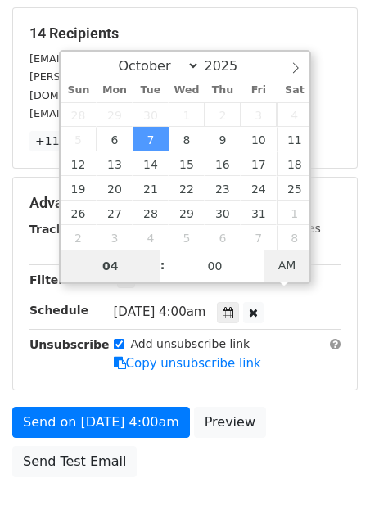
click at [285, 265] on span "AM" at bounding box center [287, 265] width 45 height 33
type input "2025-10-07 03:00"
type input "03"
click at [154, 274] on span at bounding box center [154, 274] width 11 height 16
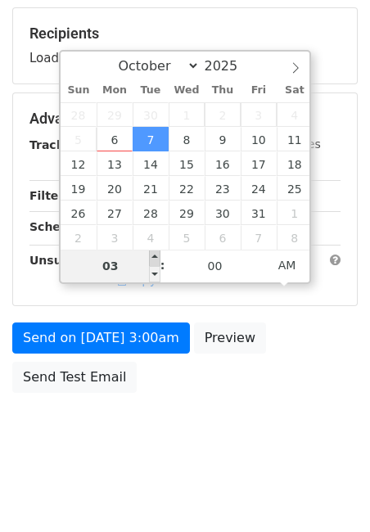
type input "2025-10-07 04:00"
type input "04"
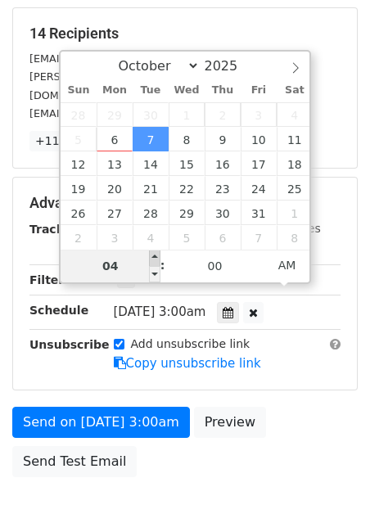
click at [155, 254] on span at bounding box center [154, 258] width 11 height 16
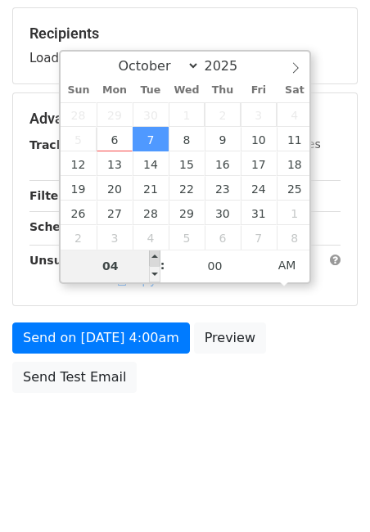
type input "2025-10-07 05:00"
type input "05"
click at [155, 254] on span at bounding box center [154, 258] width 11 height 16
type input "2025-10-07 06:00"
type input "06"
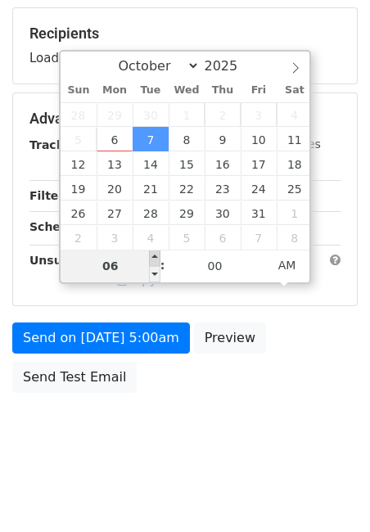
click at [155, 254] on span at bounding box center [154, 258] width 11 height 16
type input "2025-10-07 07:00"
type input "07"
click at [155, 254] on span at bounding box center [154, 258] width 11 height 16
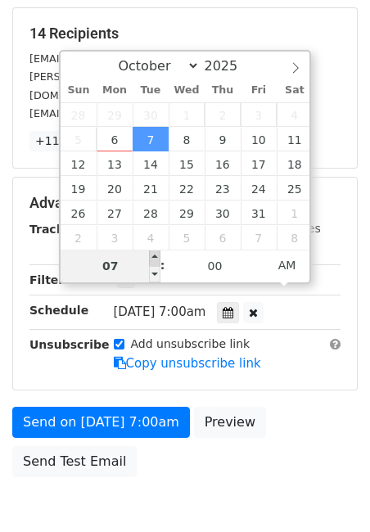
type input "2025-10-07 08:00"
type input "08"
click at [155, 254] on span at bounding box center [154, 258] width 11 height 16
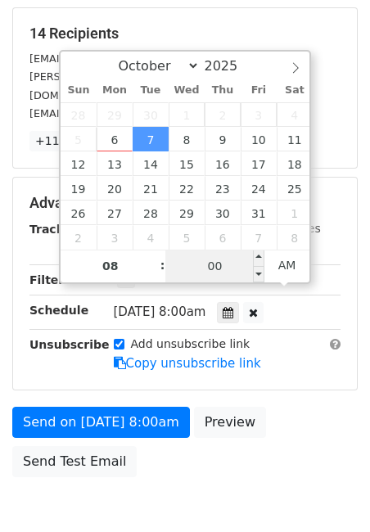
click at [210, 262] on input "00" at bounding box center [215, 266] width 100 height 33
type input "37"
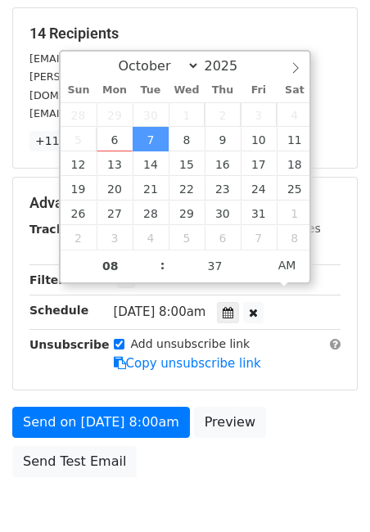
type input "2025-10-07 08:37"
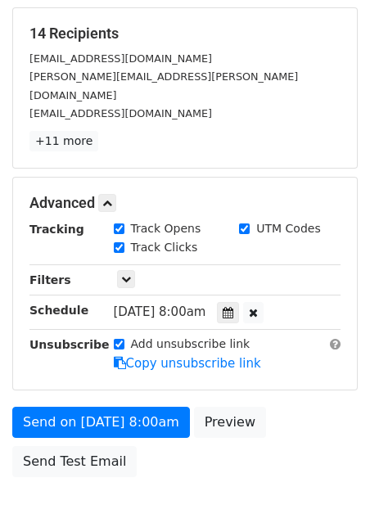
click at [319, 424] on div "Send on Oct 7 at 8:00am Preview Send Test Email" at bounding box center [185, 446] width 370 height 79
click at [79, 131] on link "+11 more" at bounding box center [63, 141] width 69 height 20
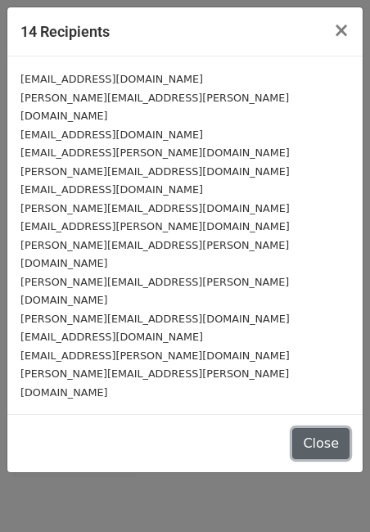
click at [320, 428] on button "Close" at bounding box center [320, 443] width 57 height 31
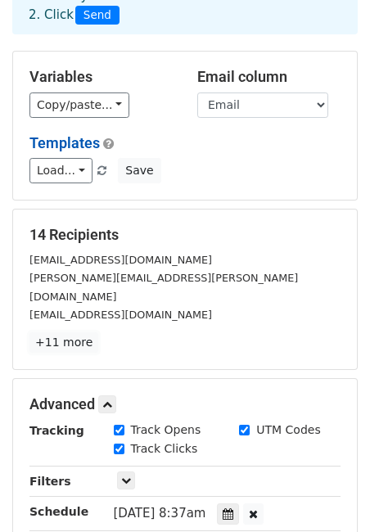
scroll to position [0, 0]
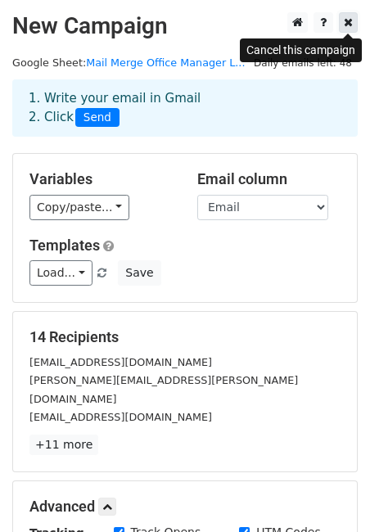
click at [351, 23] on icon at bounding box center [348, 21] width 9 height 11
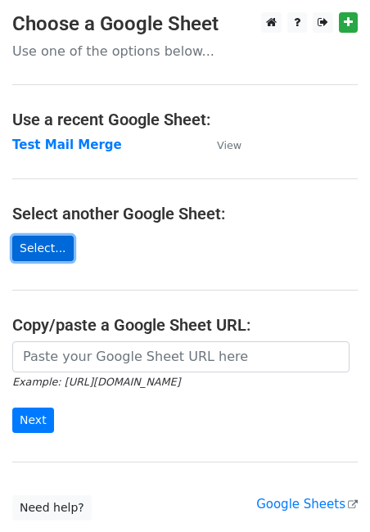
click at [31, 245] on link "Select..." at bounding box center [42, 248] width 61 height 25
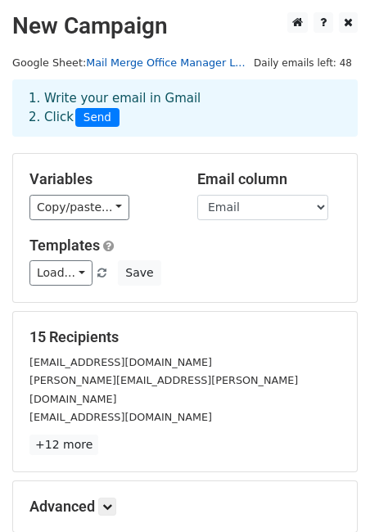
click at [146, 62] on link "Mail Merge Office Manager L..." at bounding box center [165, 63] width 159 height 12
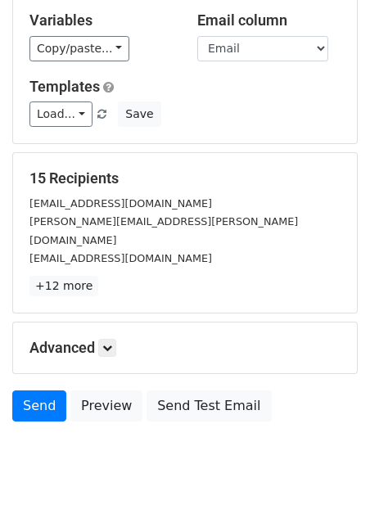
scroll to position [169, 0]
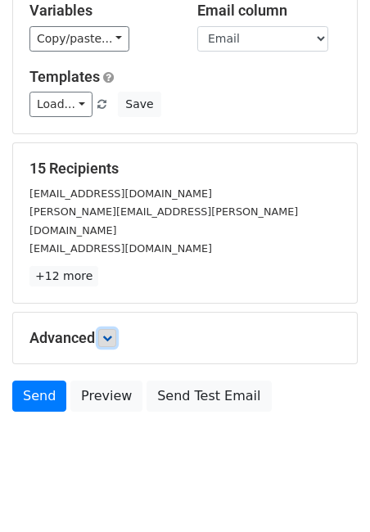
click at [109, 329] on link at bounding box center [107, 338] width 18 height 18
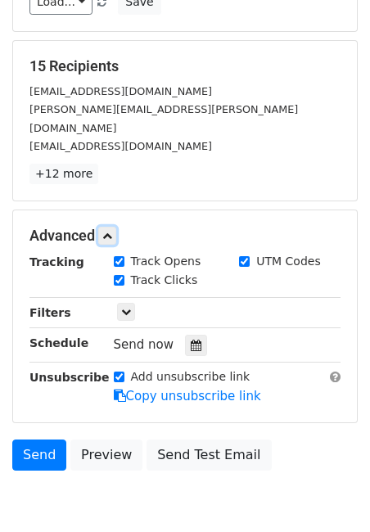
scroll to position [272, 0]
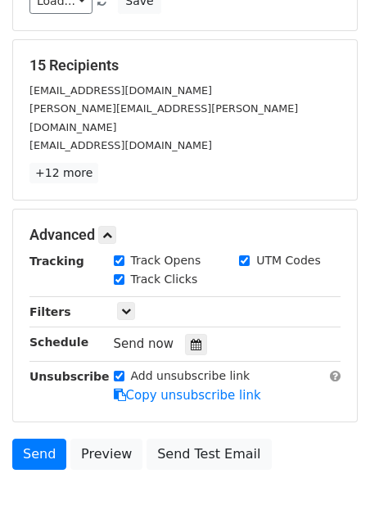
click at [123, 371] on input "Add unsubscribe link" at bounding box center [119, 376] width 11 height 11
checkbox input "false"
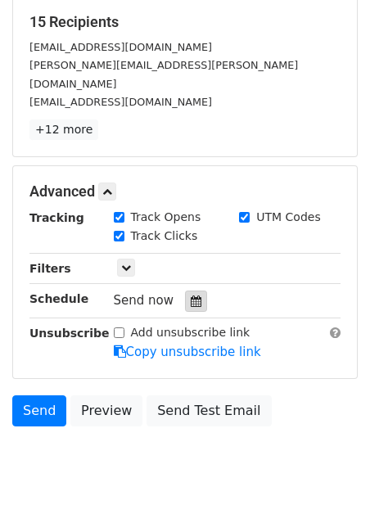
click at [196, 291] on div at bounding box center [196, 301] width 22 height 21
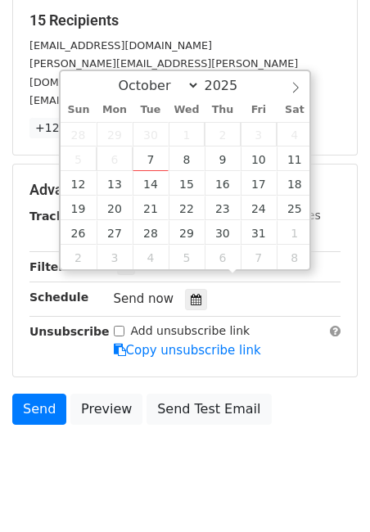
scroll to position [314, 0]
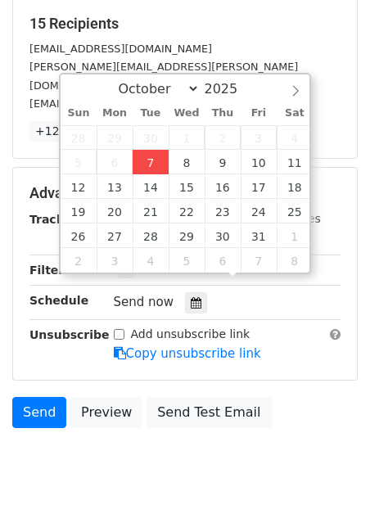
type input "2025-10-07 12:00"
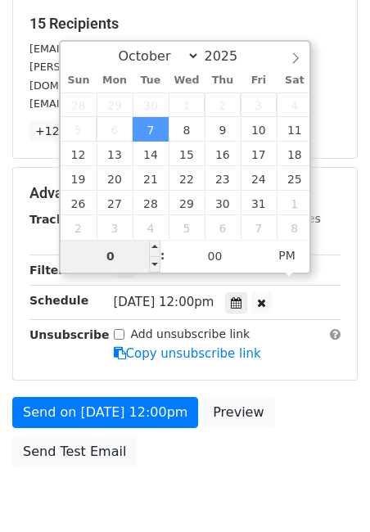
type input "08"
type input "2025-10-07 08:00"
click at [284, 255] on span "PM" at bounding box center [287, 255] width 45 height 33
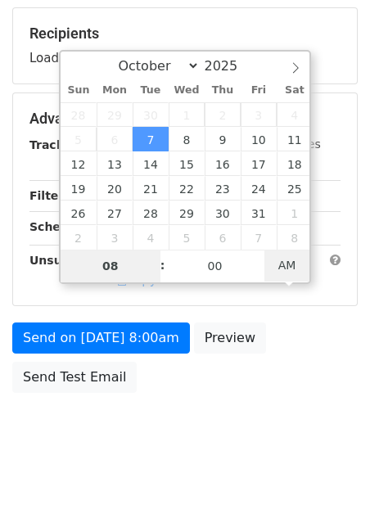
scroll to position [304, 0]
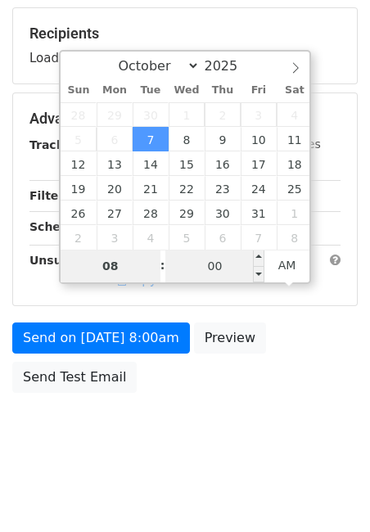
type input "08"
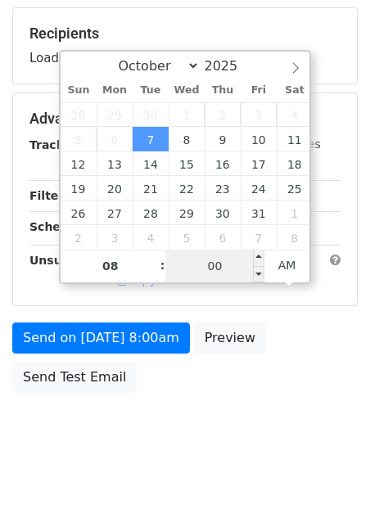
click at [217, 269] on input "00" at bounding box center [215, 266] width 100 height 33
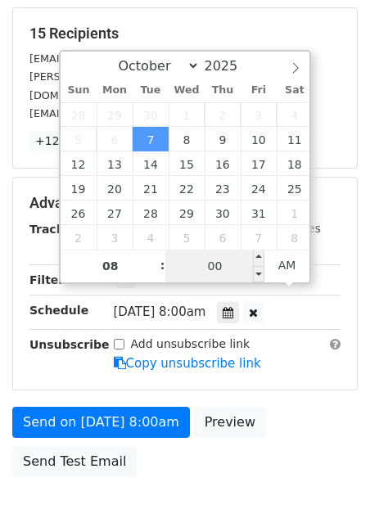
click at [217, 269] on input "00" at bounding box center [215, 266] width 100 height 33
type input "37"
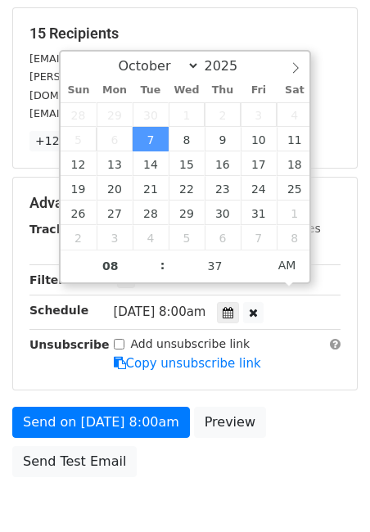
type input "2025-10-07 08:37"
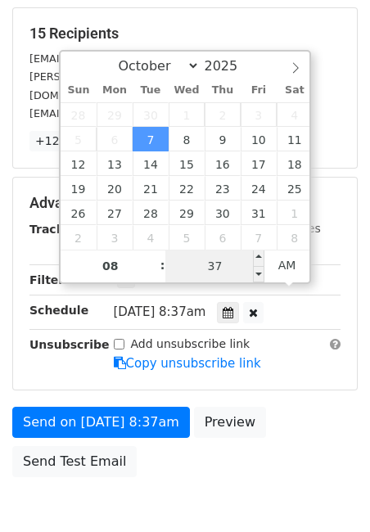
click at [242, 267] on input "37" at bounding box center [215, 266] width 100 height 33
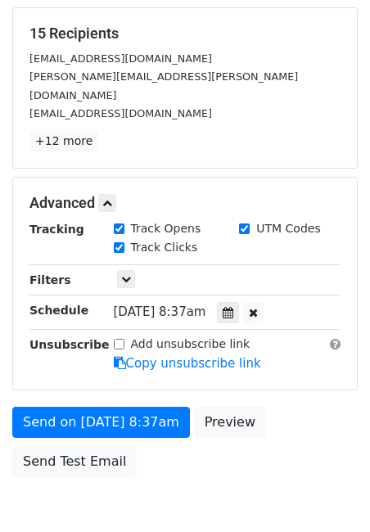
click at [210, 465] on div "Send on Oct 7 at 8:37am Preview Send Test Email" at bounding box center [185, 446] width 370 height 79
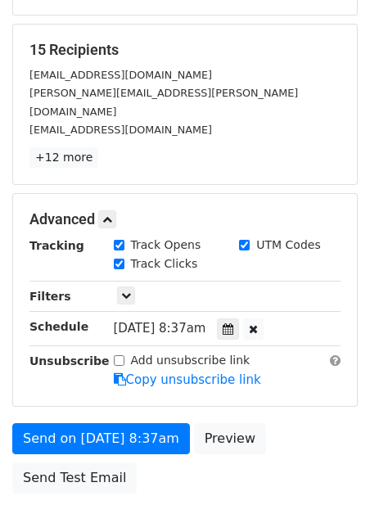
scroll to position [282, 0]
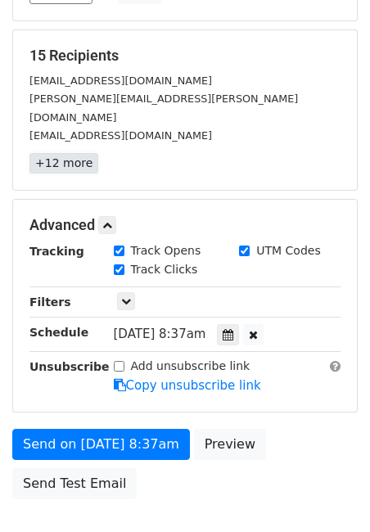
click at [66, 153] on link "+12 more" at bounding box center [63, 163] width 69 height 20
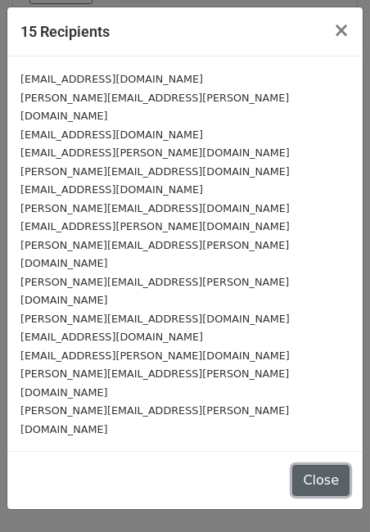
click at [328, 465] on button "Close" at bounding box center [320, 480] width 57 height 31
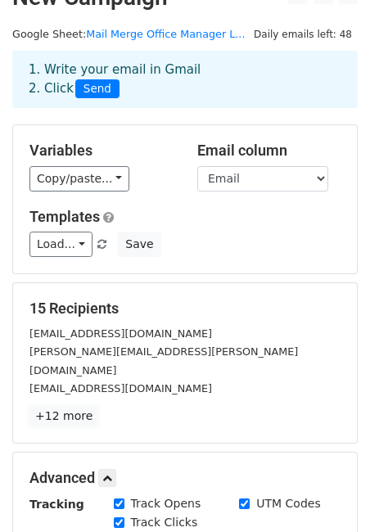
scroll to position [0, 0]
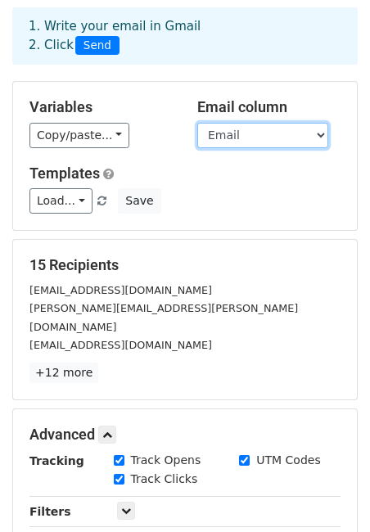
click at [250, 132] on select "First Name Last Name Title Company Name for Emails Email" at bounding box center [262, 135] width 131 height 25
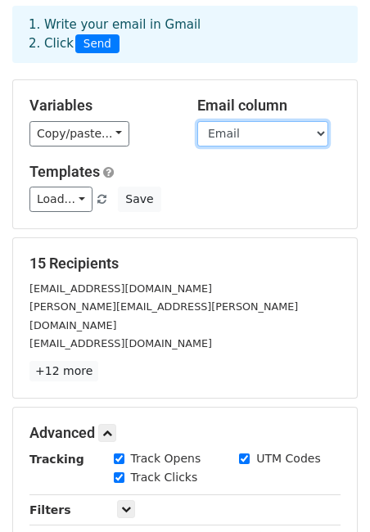
click at [197, 121] on select "First Name Last Name Title Company Name for Emails Email" at bounding box center [262, 133] width 131 height 25
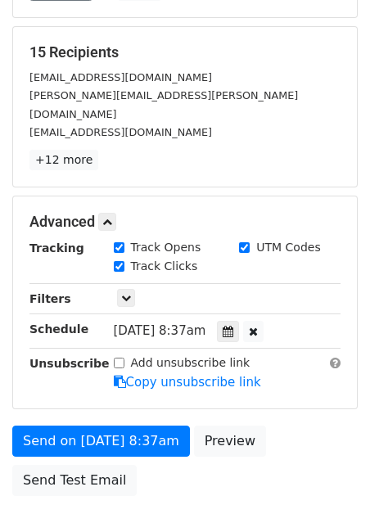
scroll to position [369, 0]
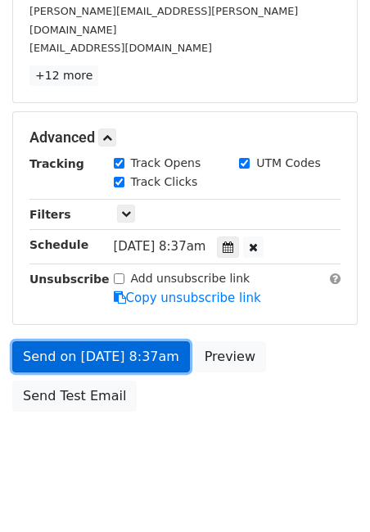
click at [113, 342] on link "Send on Oct 7 at 8:37am" at bounding box center [101, 357] width 178 height 31
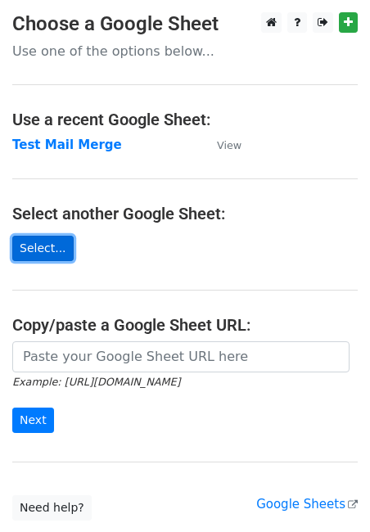
click at [62, 242] on link "Select..." at bounding box center [42, 248] width 61 height 25
click at [43, 245] on link "Select..." at bounding box center [42, 248] width 61 height 25
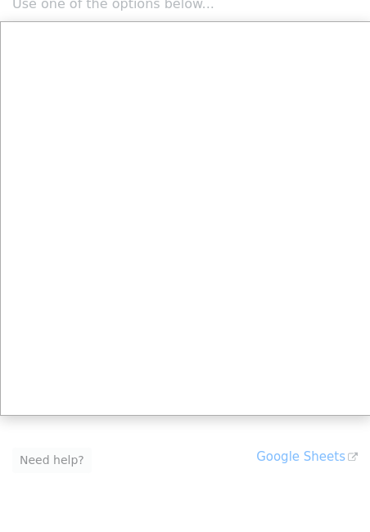
scroll to position [51, 0]
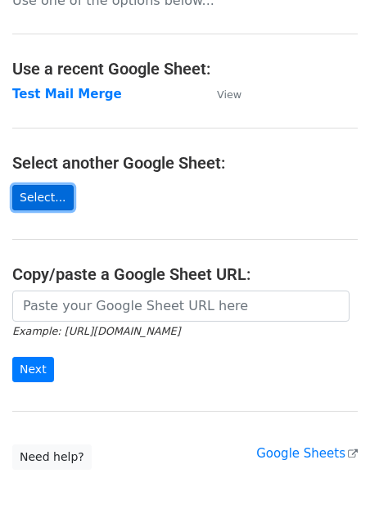
click at [34, 197] on link "Select..." at bounding box center [42, 197] width 61 height 25
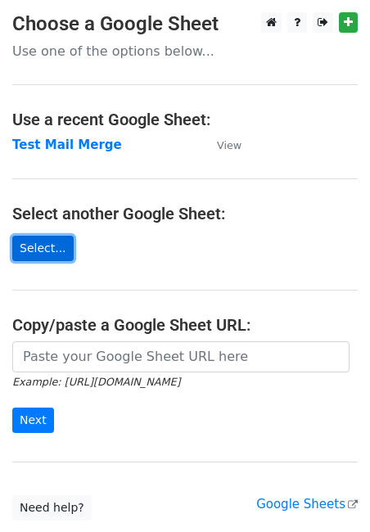
click at [55, 250] on link "Select..." at bounding box center [42, 248] width 61 height 25
click at [52, 245] on link "Select..." at bounding box center [42, 248] width 61 height 25
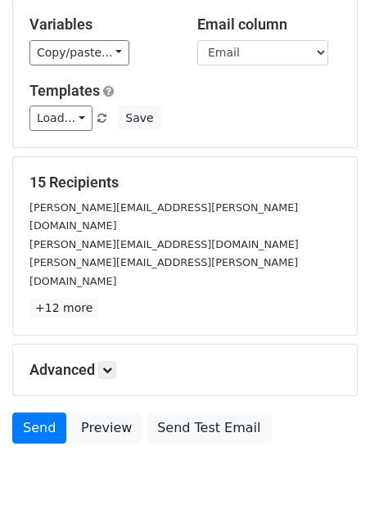
scroll to position [170, 0]
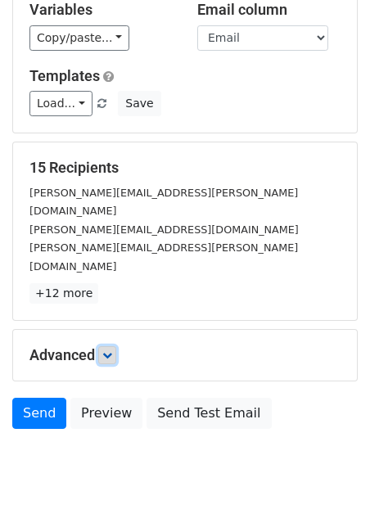
click at [107, 351] on icon at bounding box center [107, 356] width 10 height 10
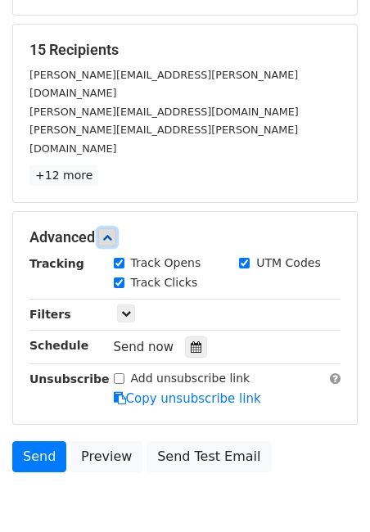
scroll to position [292, 0]
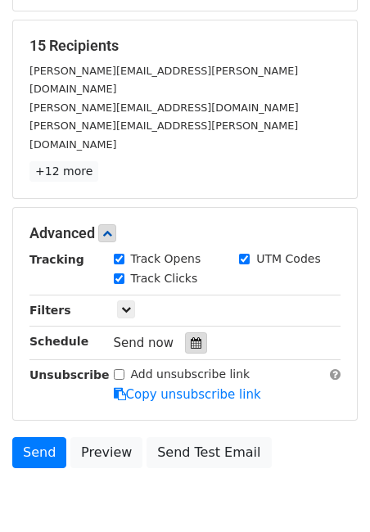
click at [191, 337] on icon at bounding box center [196, 342] width 11 height 11
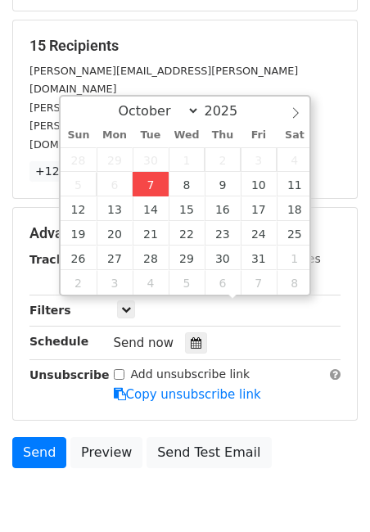
type input "[DATE] 12:00"
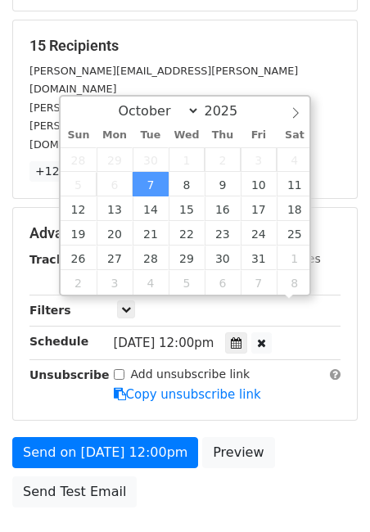
scroll to position [1, 0]
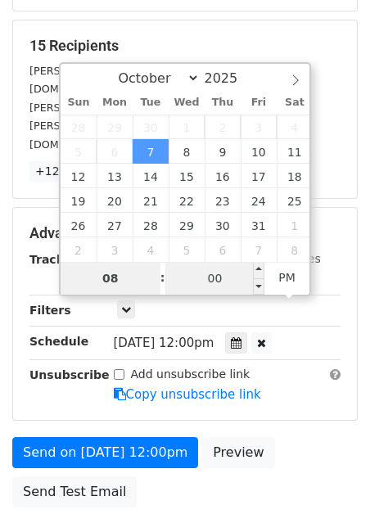
type input "08"
type input "[DATE] 20:00"
click at [183, 271] on input "00" at bounding box center [215, 278] width 100 height 33
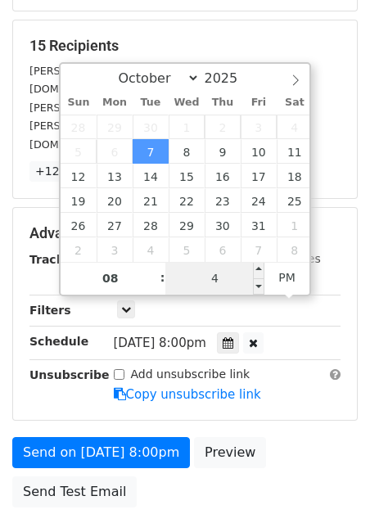
type input "43"
type input "[DATE] 08:43"
click at [288, 274] on span "AM" at bounding box center [287, 277] width 45 height 33
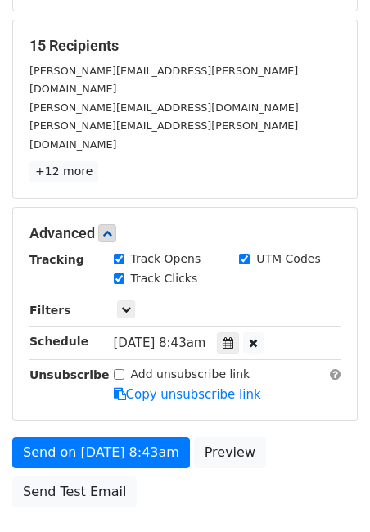
click at [233, 482] on body "New Campaign Daily emails left: 48 Google Sheet: Mail Merge Office Manager L...…" at bounding box center [185, 151] width 370 height 861
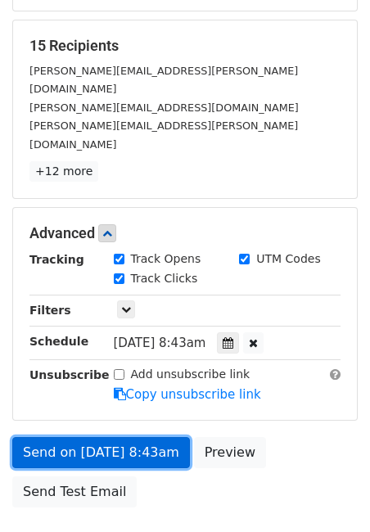
click at [157, 437] on link "Send on [DATE] 8:43am" at bounding box center [101, 452] width 178 height 31
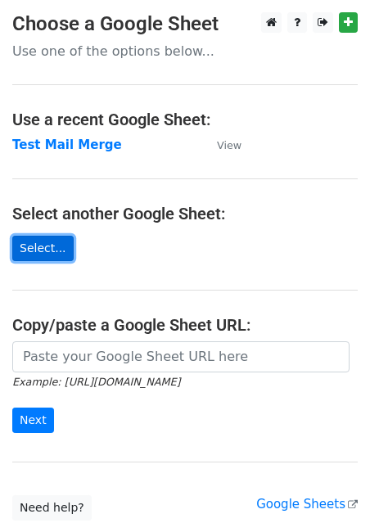
click at [29, 247] on link "Select..." at bounding box center [42, 248] width 61 height 25
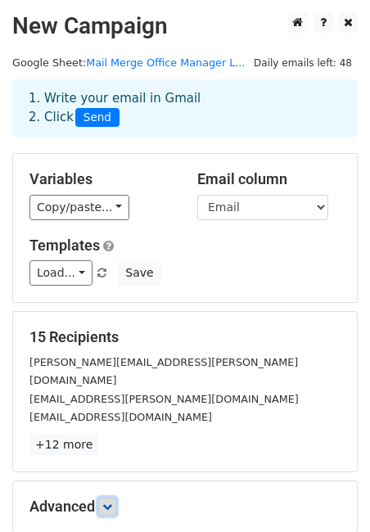
click at [110, 502] on icon at bounding box center [107, 507] width 10 height 10
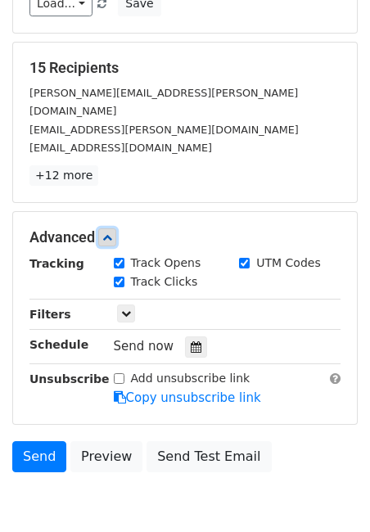
scroll to position [330, 0]
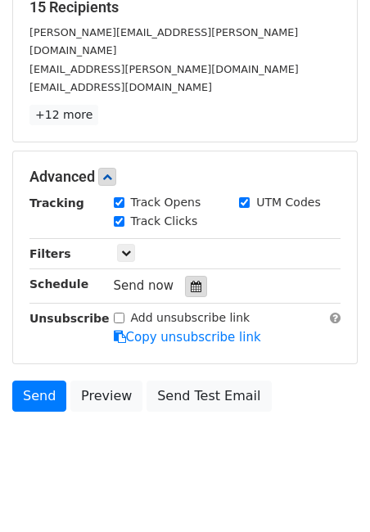
click at [197, 276] on div at bounding box center [196, 286] width 22 height 21
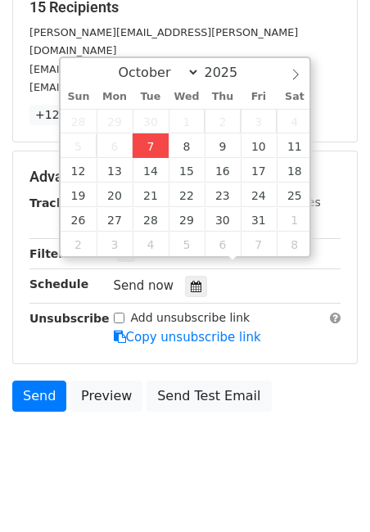
type input "2025-10-07 12:00"
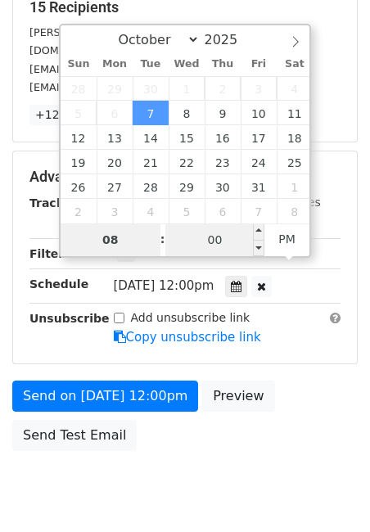
type input "08"
type input "2025-10-07 20:00"
click at [227, 244] on input "00" at bounding box center [215, 240] width 100 height 33
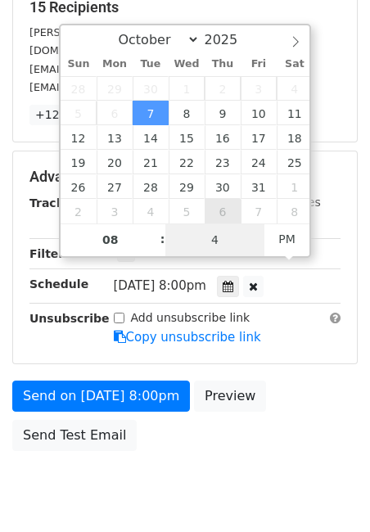
type input "49"
type input "2025-10-07 08:49"
click at [294, 232] on span "PM" at bounding box center [287, 239] width 45 height 33
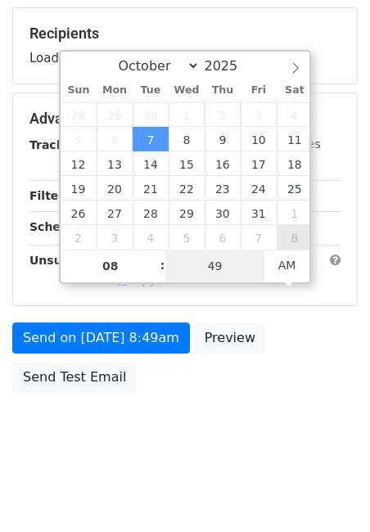
scroll to position [304, 0]
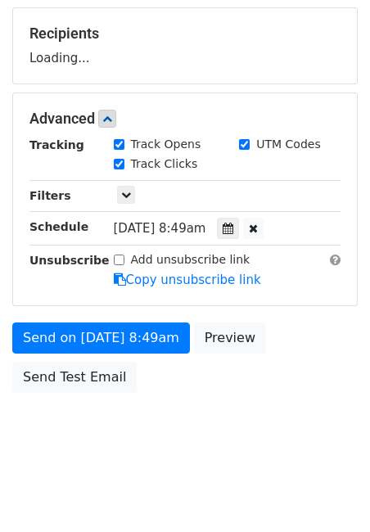
click at [227, 441] on body "New Campaign Daily emails left: 48 Google Sheet: Mail Merge Office Manager L...…" at bounding box center [185, 87] width 370 height 758
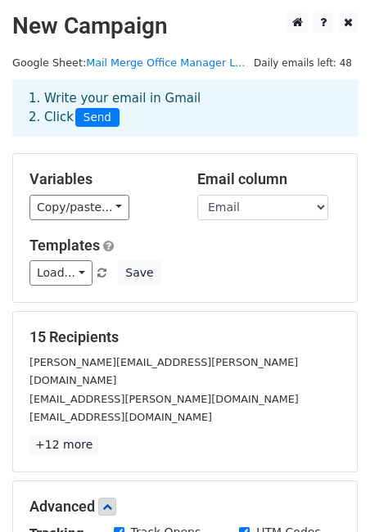
scroll to position [369, 0]
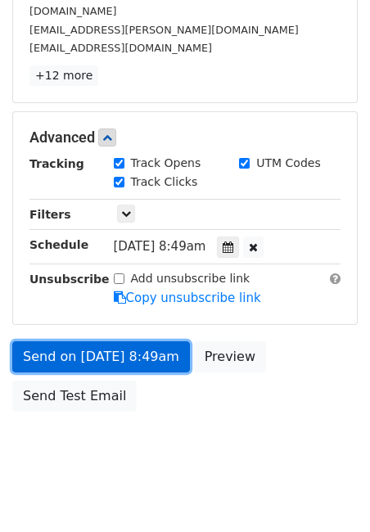
click at [102, 342] on link "Send on Oct 7 at 8:49am" at bounding box center [101, 357] width 178 height 31
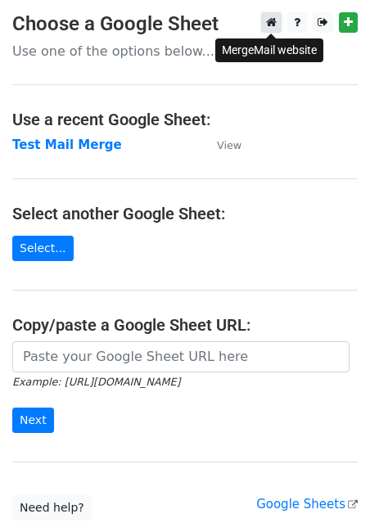
click at [272, 27] on icon at bounding box center [271, 21] width 11 height 11
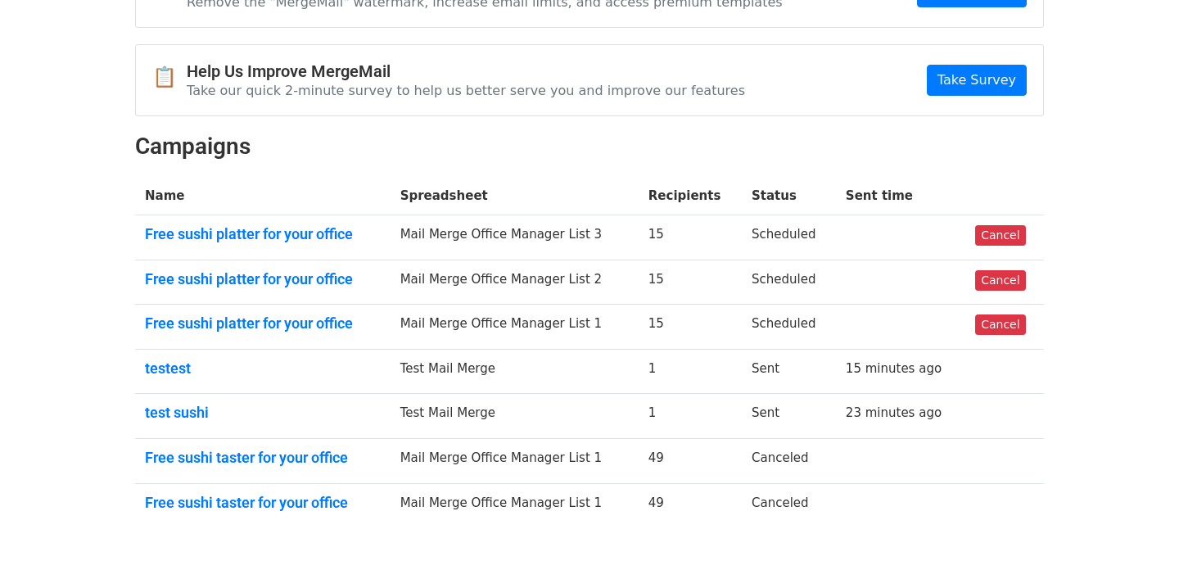
scroll to position [123, 0]
